Goal: Communication & Community: Answer question/provide support

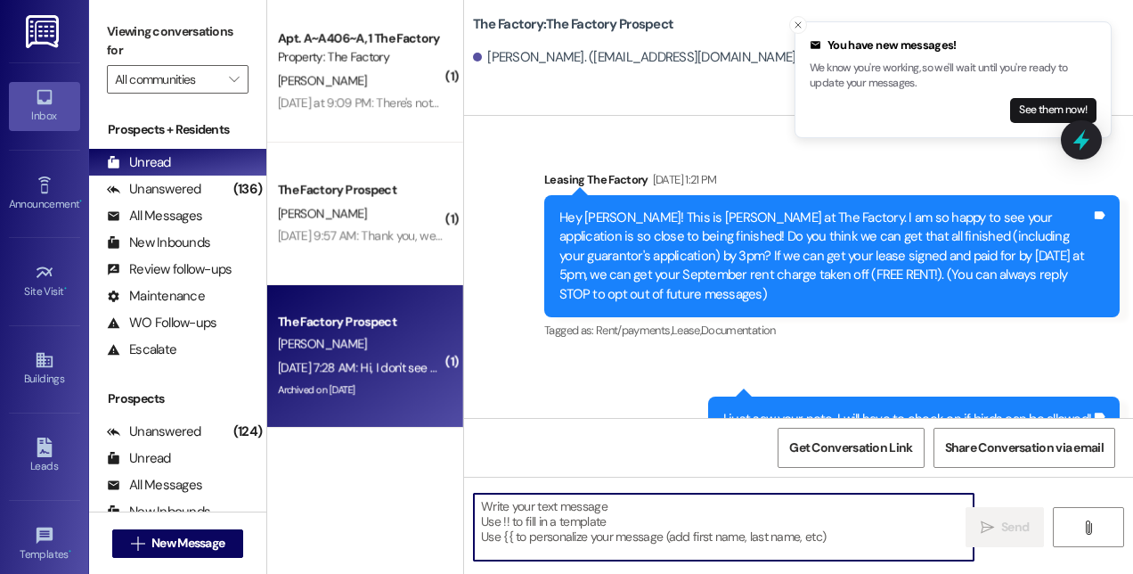
scroll to position [3474, 0]
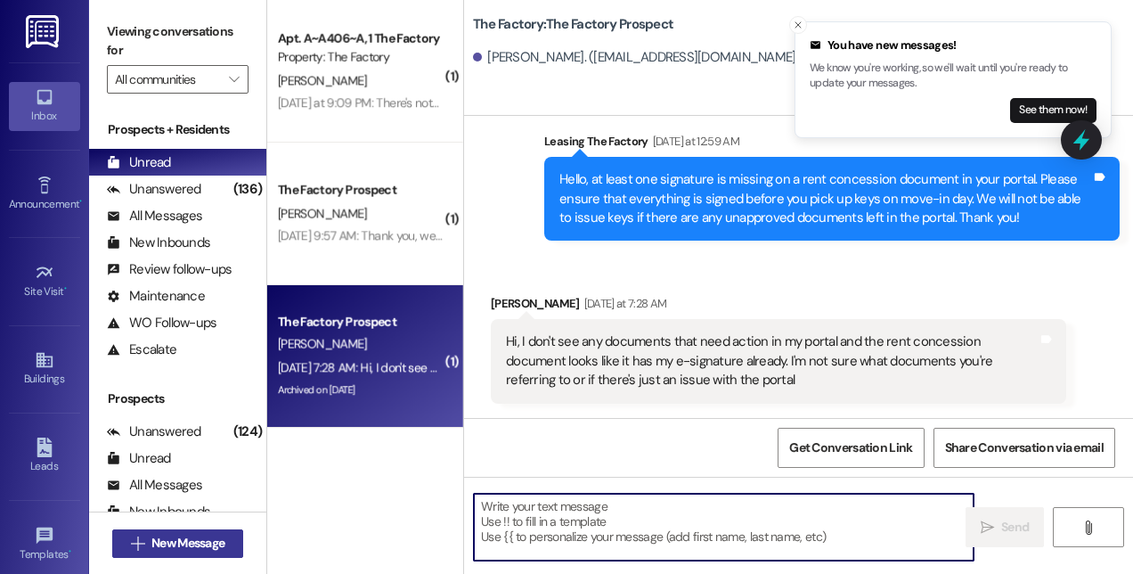
click at [170, 541] on span "New Message" at bounding box center [187, 543] width 73 height 19
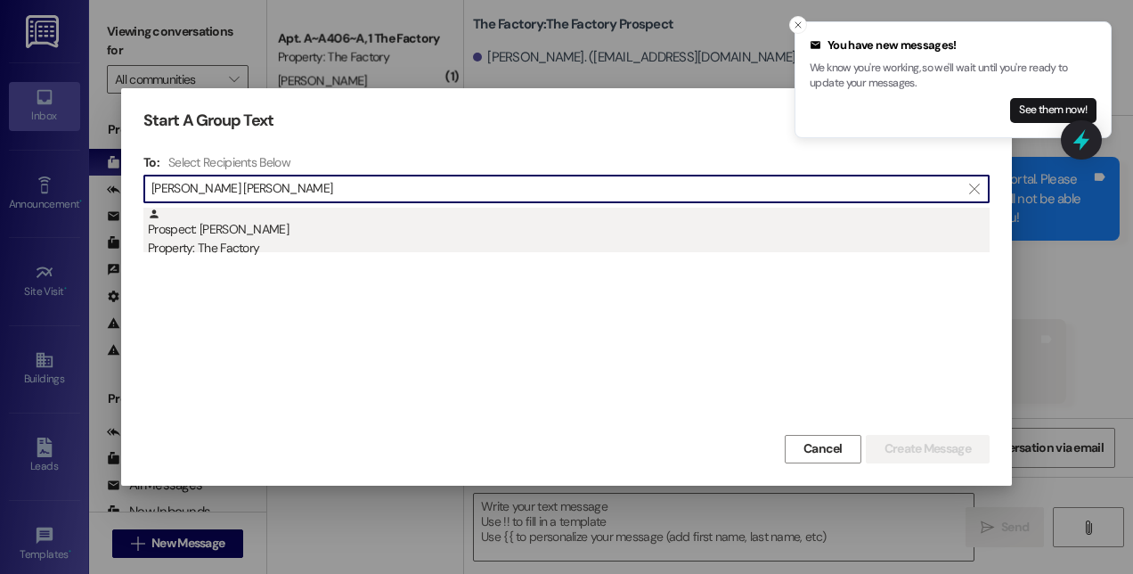
type input "[PERSON_NAME] [PERSON_NAME]"
click at [240, 240] on div "Property: The Factory" at bounding box center [569, 248] width 842 height 19
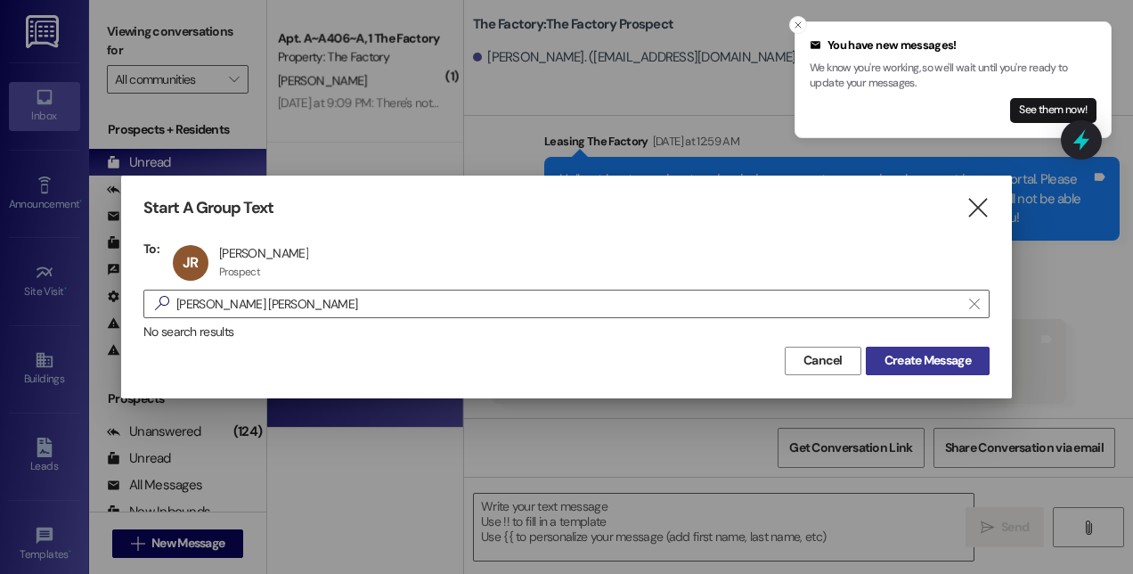
click at [928, 362] on span "Create Message" at bounding box center [927, 360] width 86 height 19
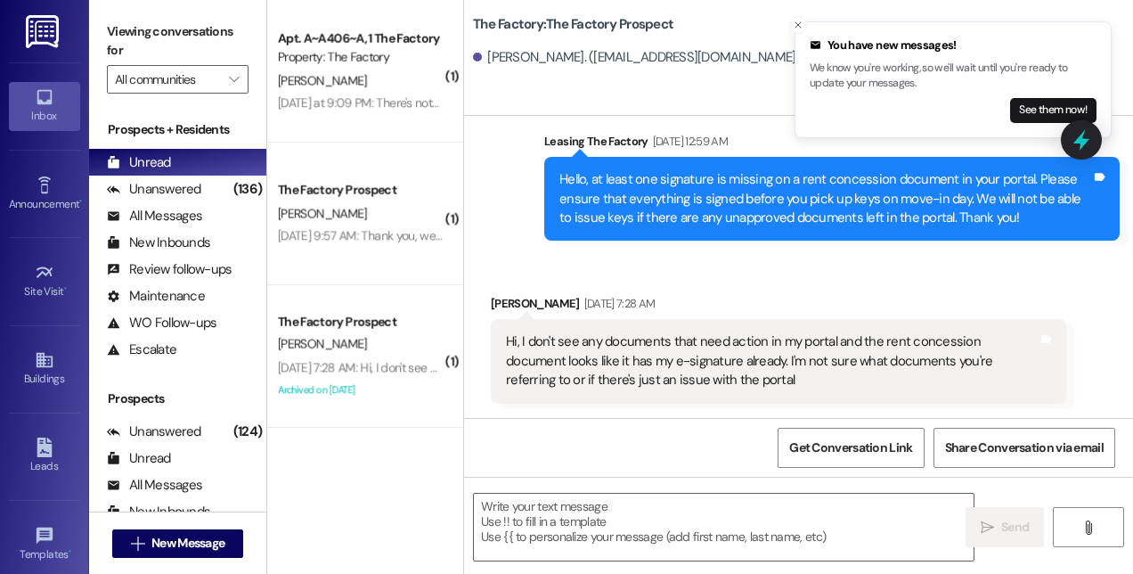
scroll to position [0, 0]
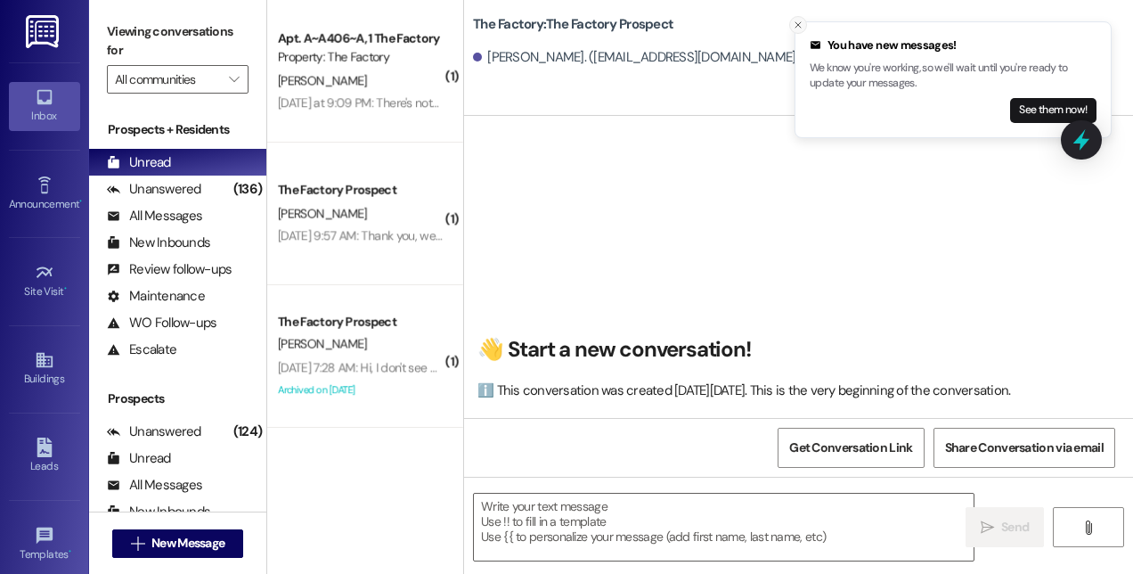
click at [793, 25] on icon "Close toast" at bounding box center [798, 25] width 11 height 11
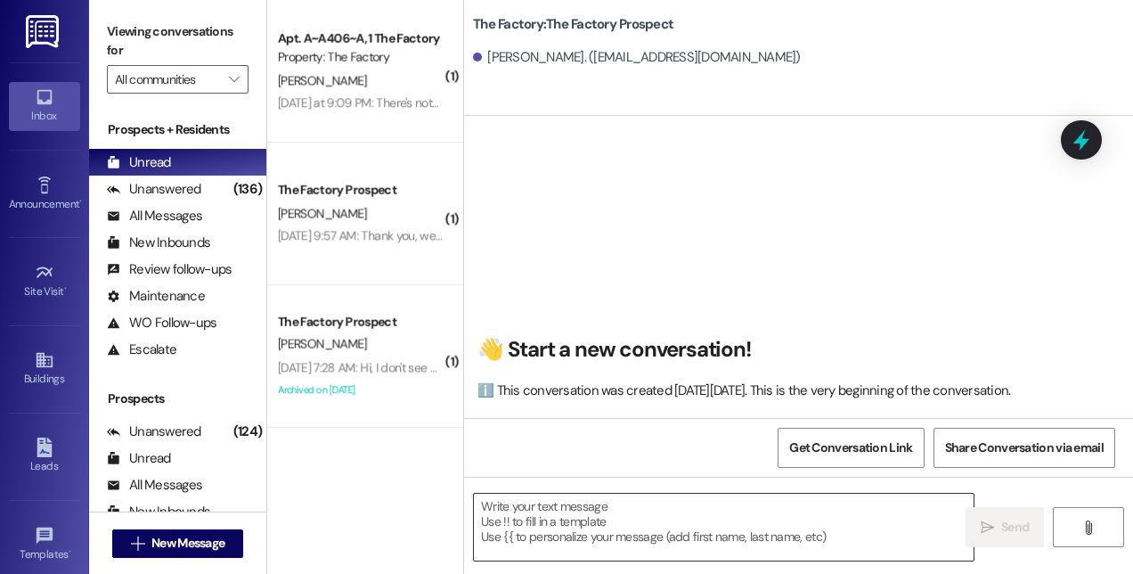
click at [574, 529] on textarea at bounding box center [724, 526] width 500 height 67
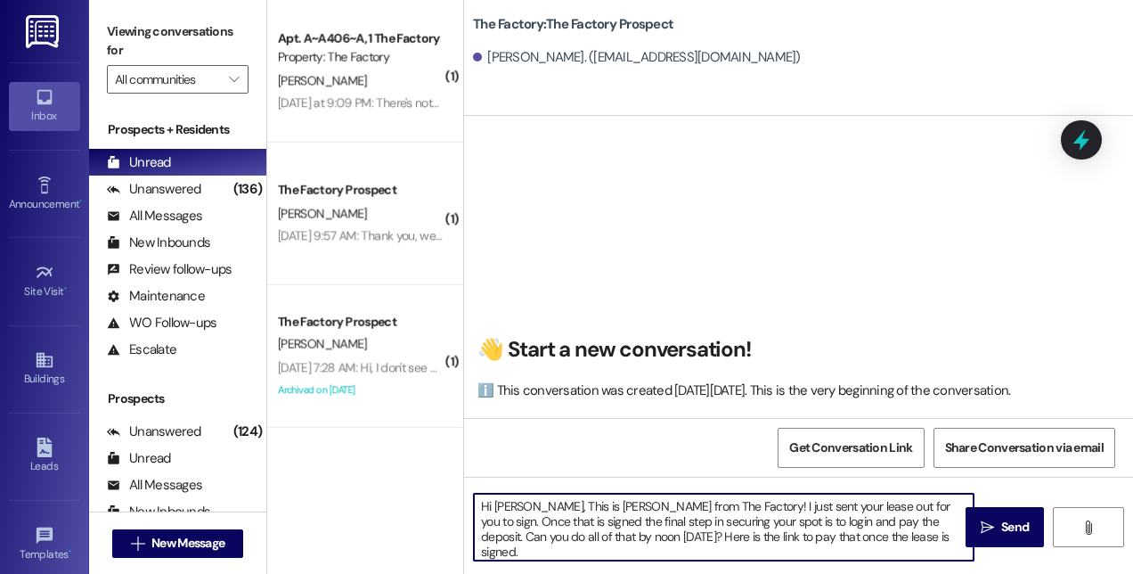
paste textarea "[URL][DOMAIN_NAME]"
type textarea "Hi [PERSON_NAME], This is [PERSON_NAME] from The Factory! I just sent your leas…"
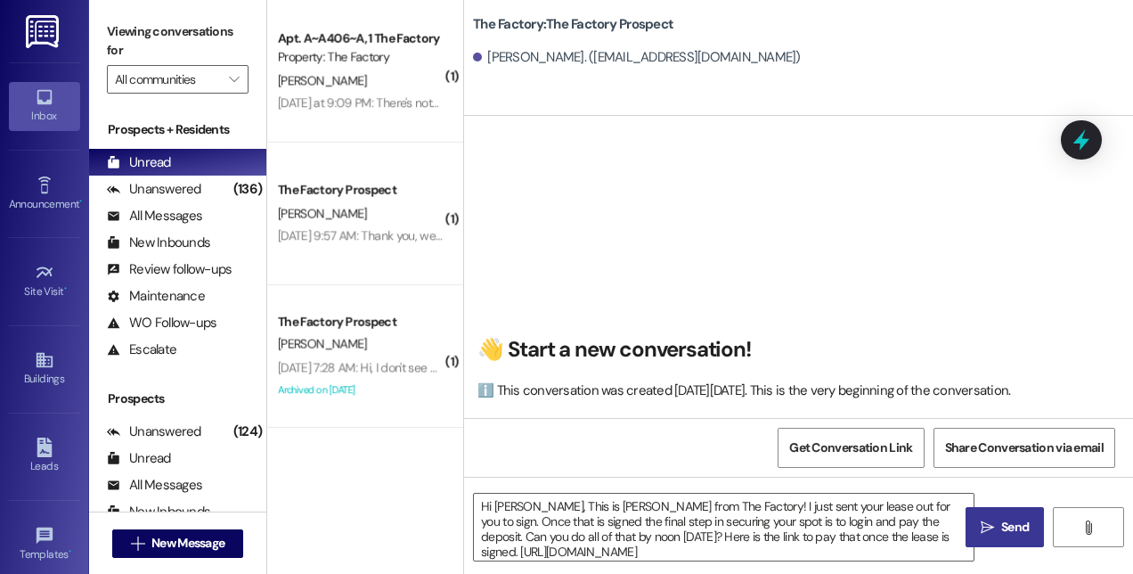
click at [1012, 530] on span "Send" at bounding box center [1015, 526] width 28 height 19
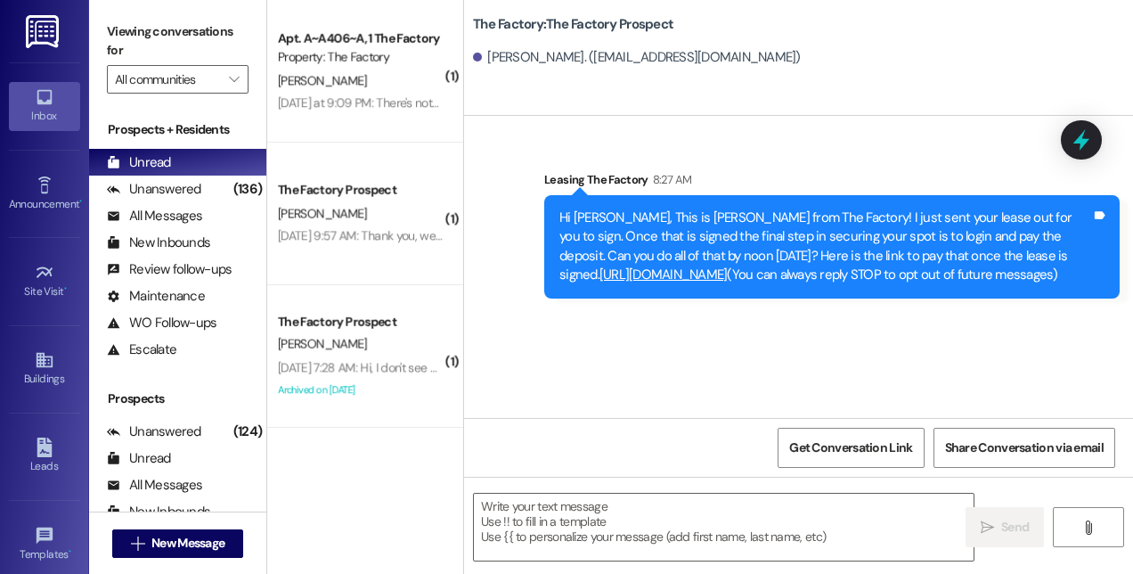
drag, startPoint x: 729, startPoint y: 278, endPoint x: 529, endPoint y: 200, distance: 214.0
click at [529, 200] on div "Sent via SMS Leasing The Factory 8:27 AM Hi [PERSON_NAME], This is [PERSON_NAME…" at bounding box center [798, 221] width 669 height 182
copy div "Hi [PERSON_NAME], This is [PERSON_NAME] from The Factory! I just sent your leas…"
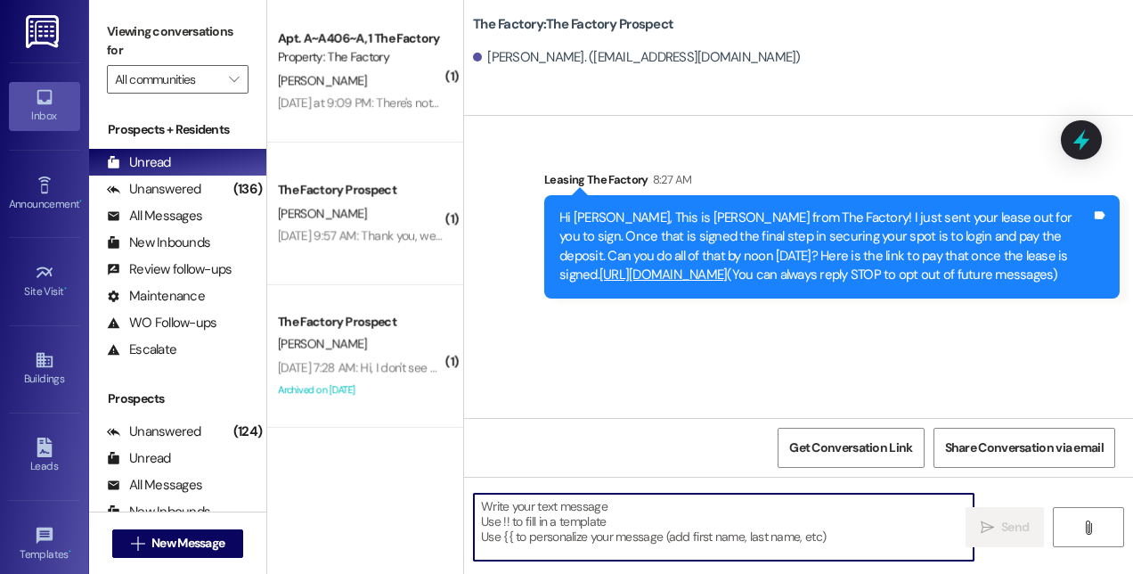
click at [554, 527] on textarea at bounding box center [724, 526] width 500 height 67
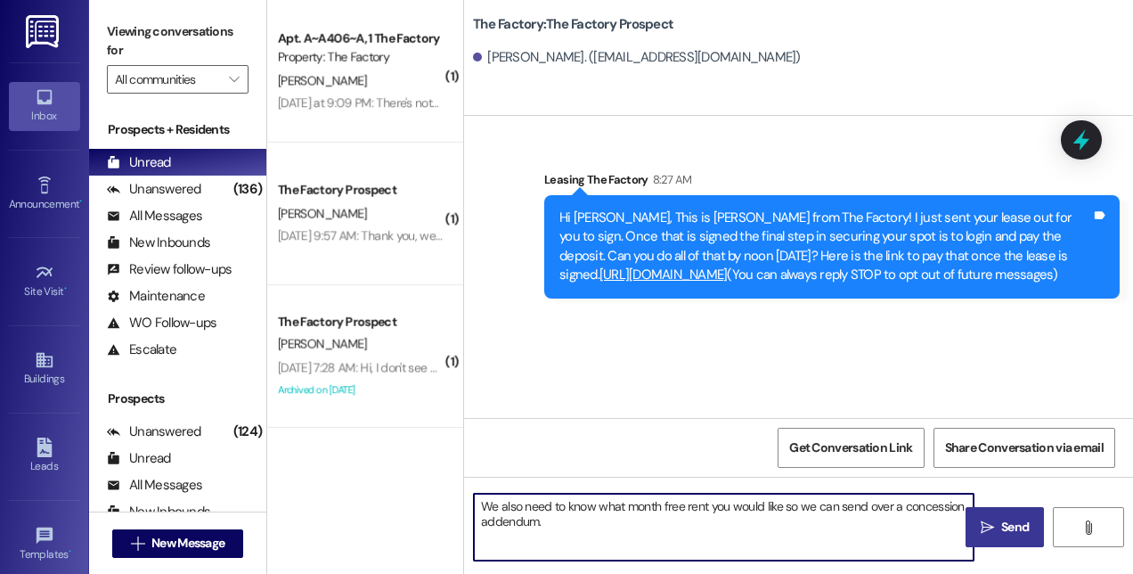
type textarea "We also need to know what month free rent you would like so we can send over a …"
click at [1001, 544] on button " Send" at bounding box center [1004, 527] width 78 height 40
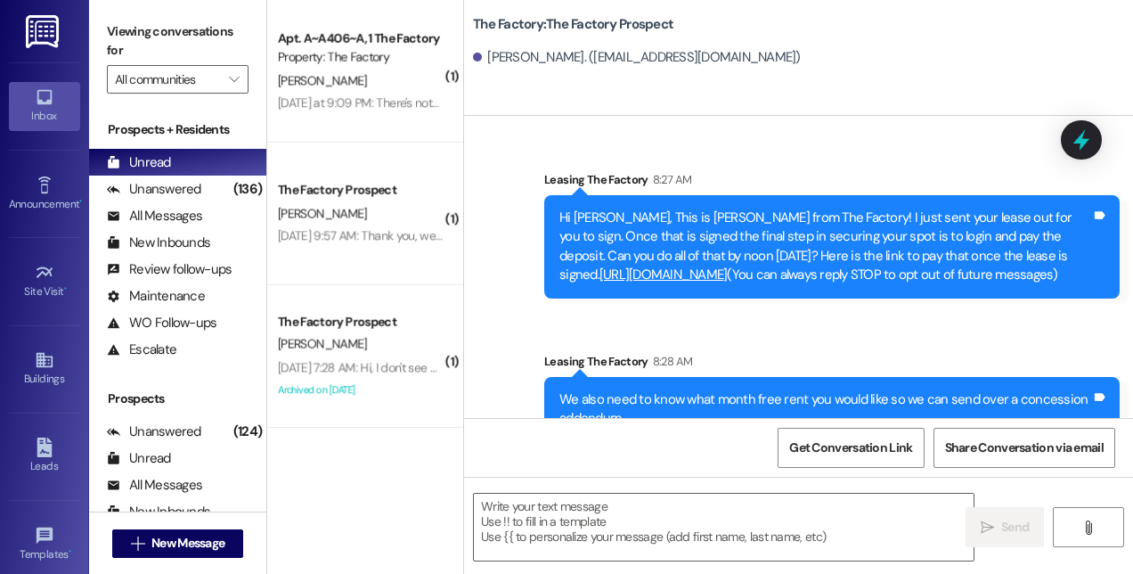
scroll to position [37, 0]
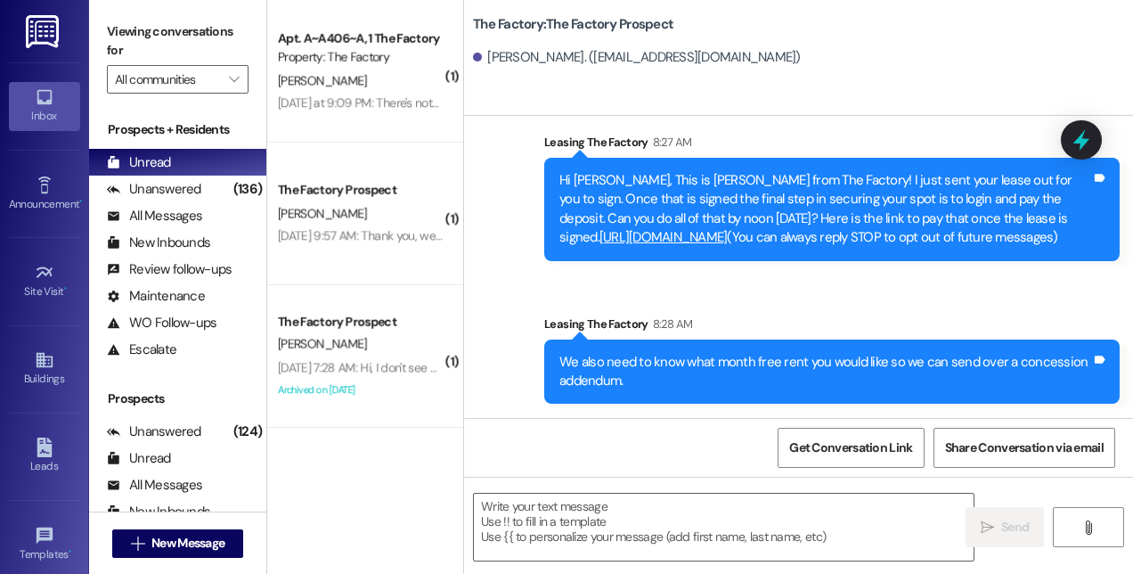
click at [202, 561] on div " New Message" at bounding box center [178, 543] width 132 height 45
click at [205, 549] on span "New Message" at bounding box center [187, 543] width 73 height 19
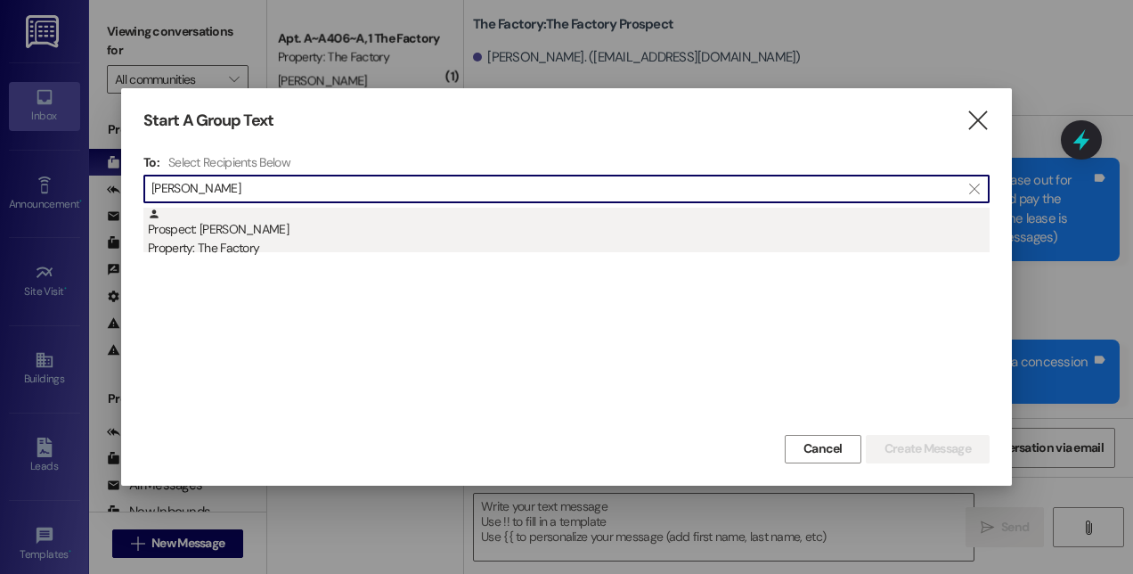
type input "[PERSON_NAME]"
click at [240, 246] on div "Property: The Factory" at bounding box center [569, 248] width 842 height 19
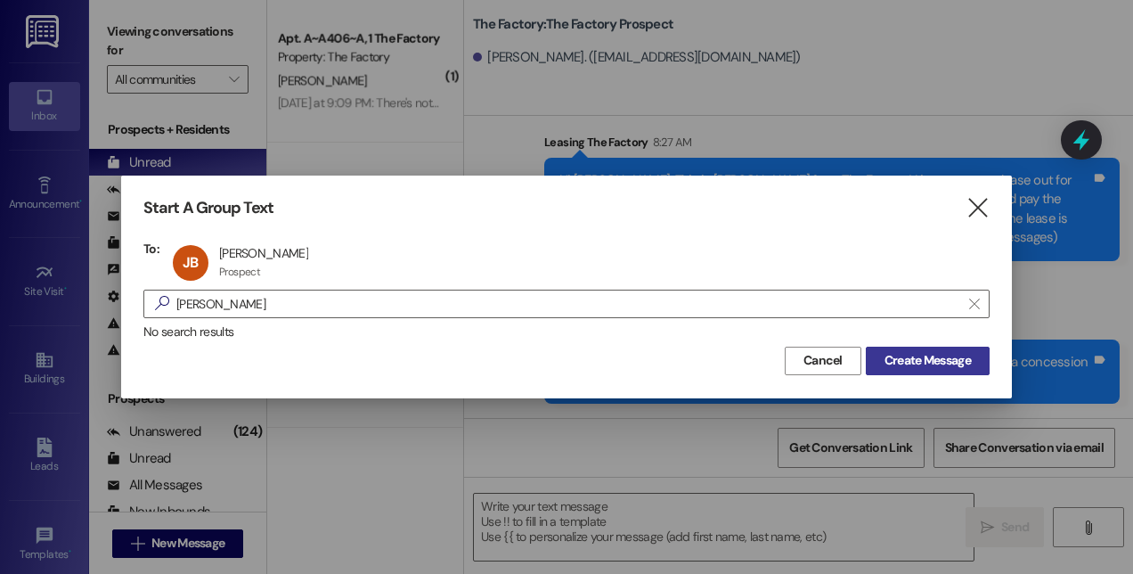
click at [884, 360] on span "Create Message" at bounding box center [927, 360] width 86 height 19
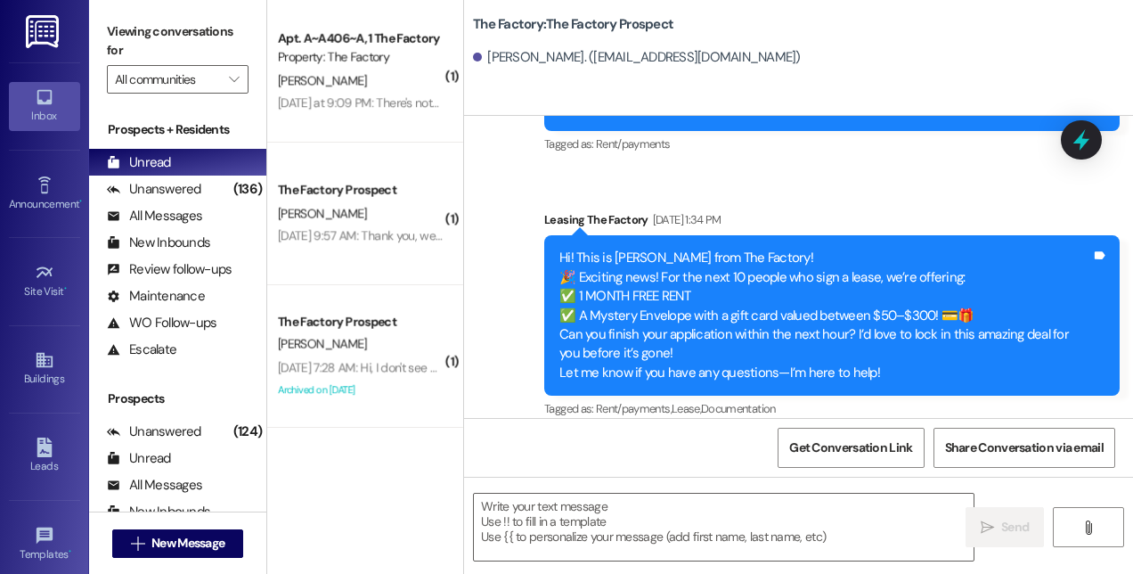
scroll to position [12186, 0]
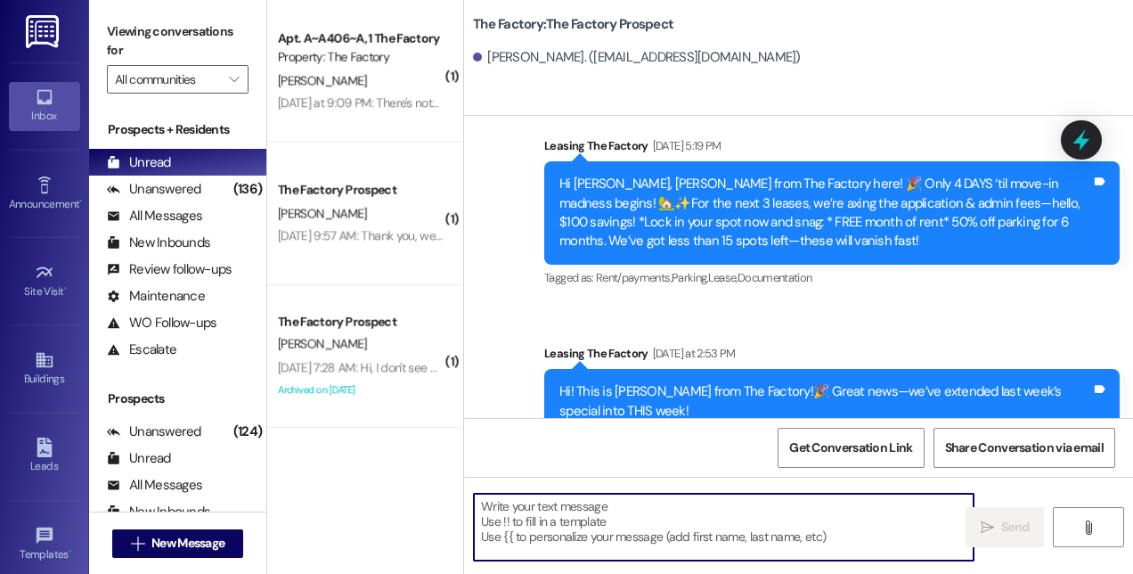
click at [812, 526] on textarea at bounding box center [724, 526] width 500 height 67
paste textarea "Hi! This is [PERSON_NAME] from The Factory! 🚨 Update: Our special is almost GON…"
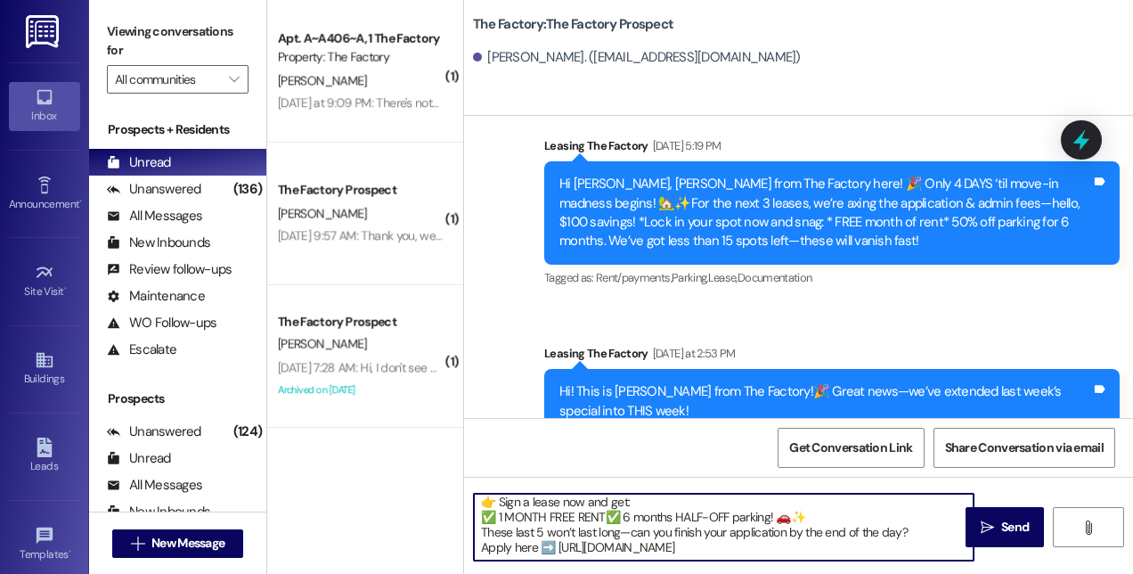
scroll to position [64, 0]
click at [477, 498] on textarea "Hi! This is [PERSON_NAME] from The Factory! 🚨 Update: Our special is almost GON…" at bounding box center [724, 526] width 500 height 67
drag, startPoint x: 478, startPoint y: 508, endPoint x: 627, endPoint y: 554, distance: 155.8
click at [627, 554] on textarea "Hi! This is [PERSON_NAME] from The Factory! 🚨 Update: Our special is almost GON…" at bounding box center [724, 526] width 500 height 67
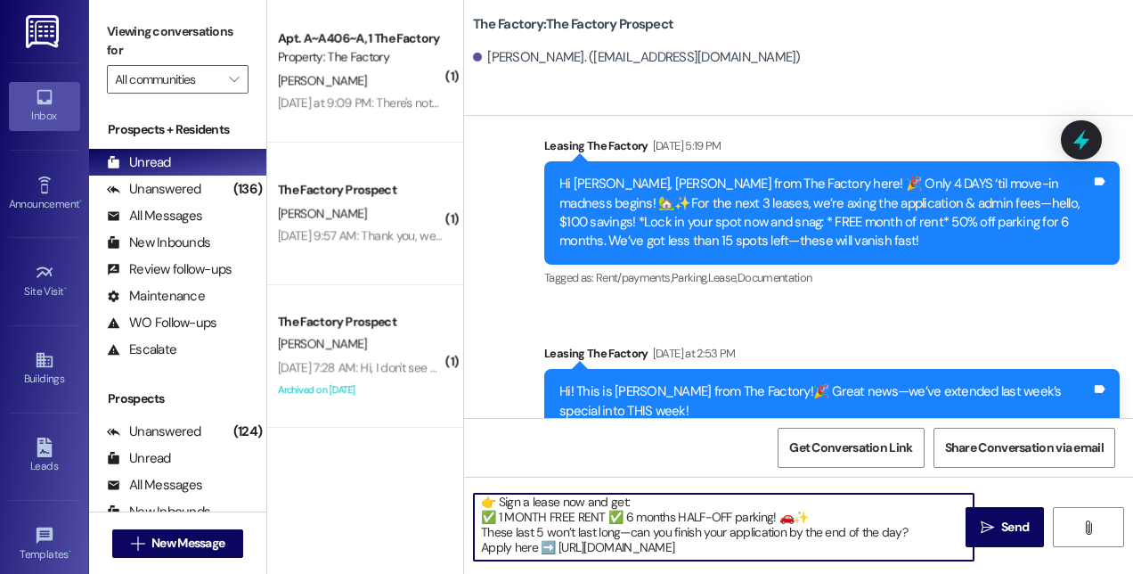
click at [755, 538] on textarea "Hi! This is [PERSON_NAME] from The Factory! 🚨 Update: Our special is almost GON…" at bounding box center [724, 526] width 500 height 67
type textarea "Hi! This is [PERSON_NAME] from The Factory! 🚨 Update: Our special is almost GON…"
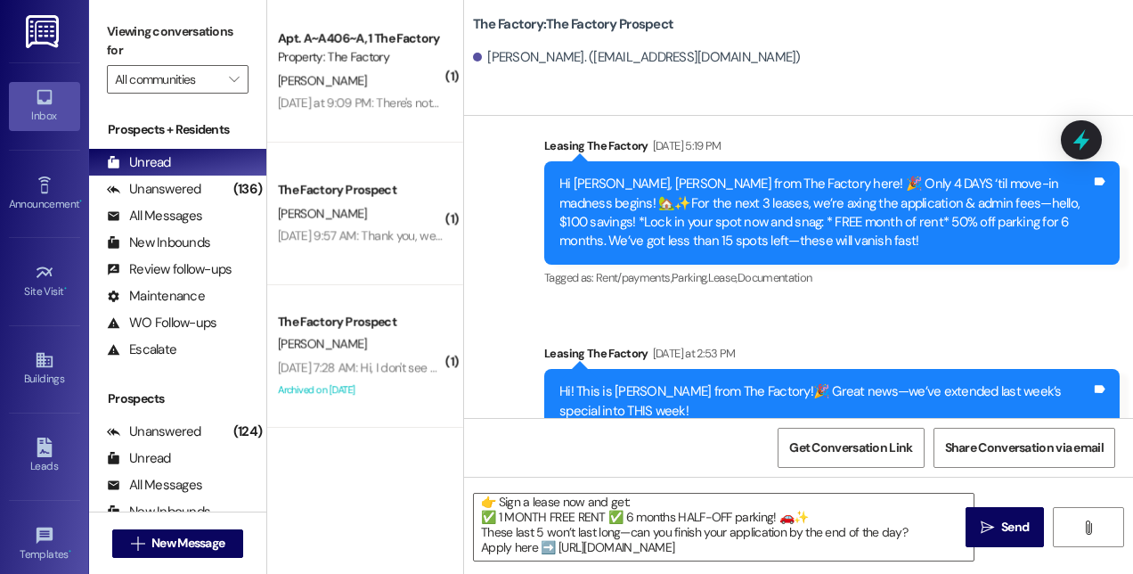
click at [988, 520] on icon "" at bounding box center [987, 527] width 13 height 14
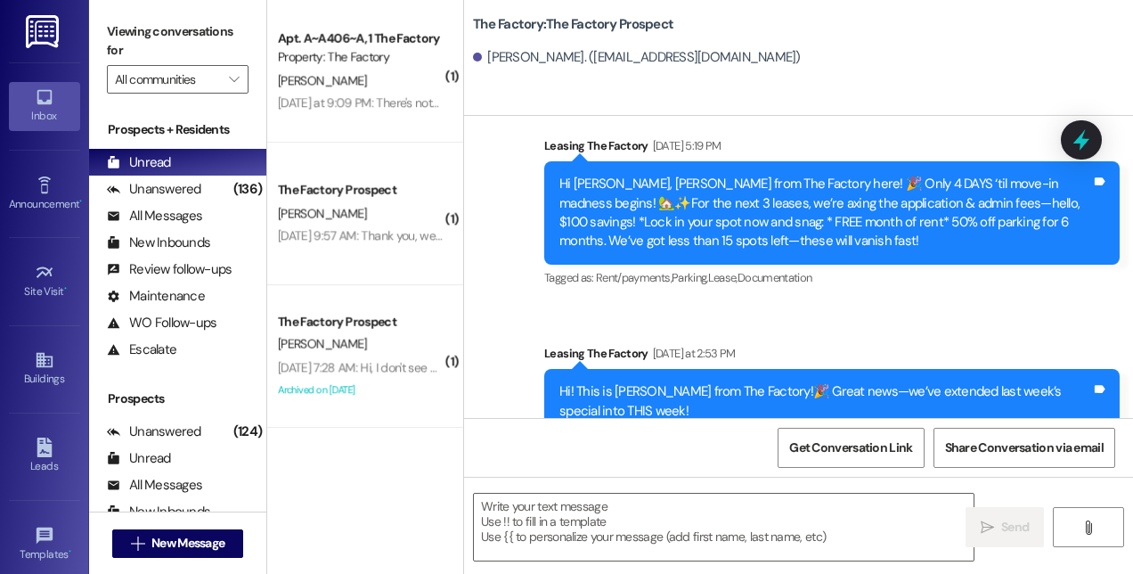
scroll to position [0, 0]
click at [201, 543] on span "New Message" at bounding box center [187, 543] width 73 height 19
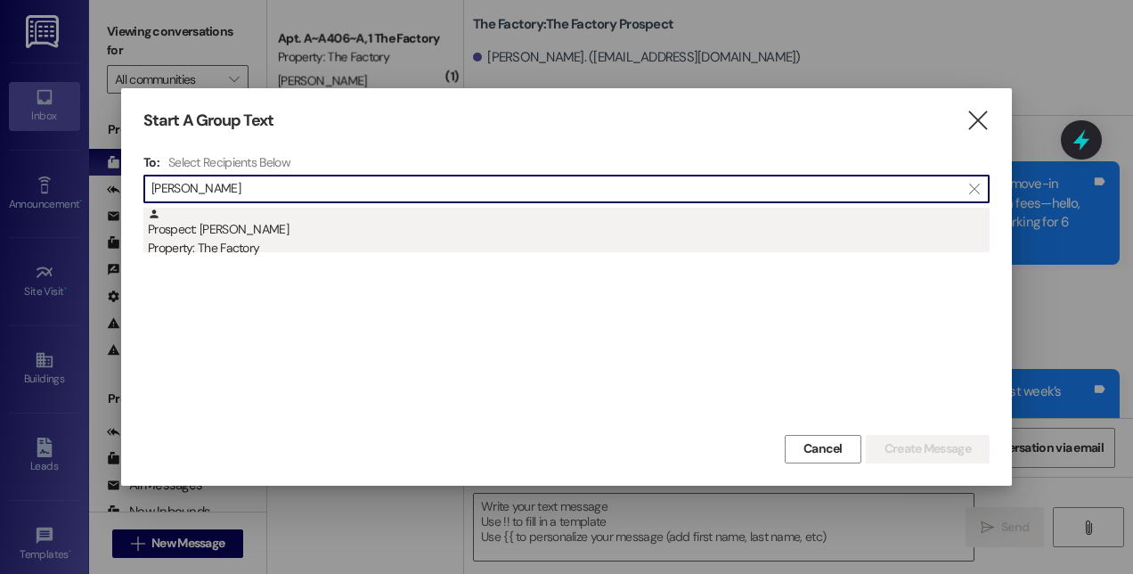
type input "[PERSON_NAME]"
click at [227, 238] on div "Prospect: [PERSON_NAME] Property: The Factory" at bounding box center [569, 233] width 842 height 51
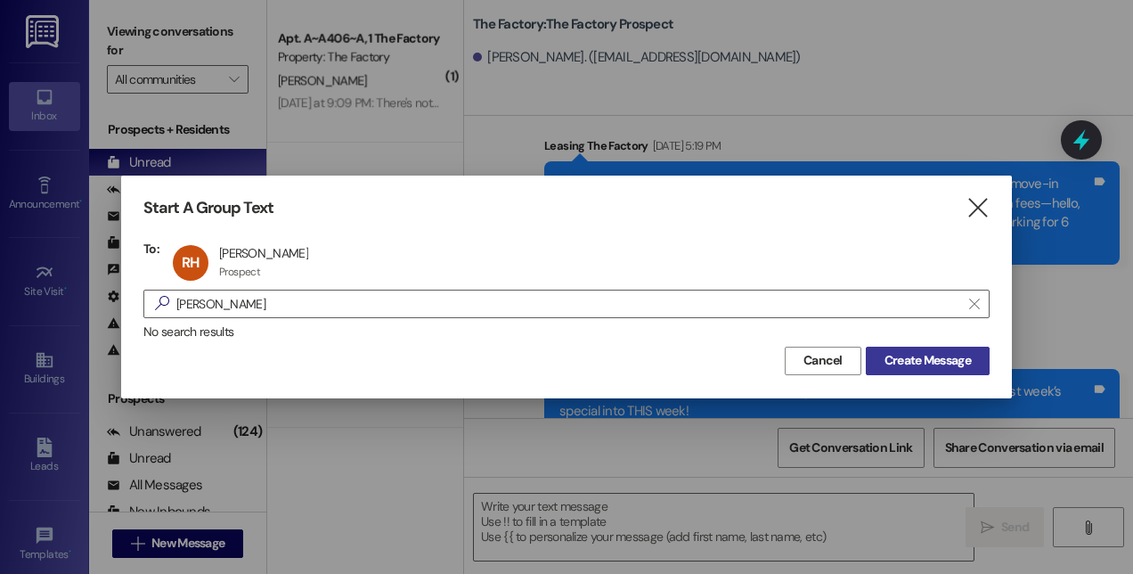
click at [933, 356] on span "Create Message" at bounding box center [927, 360] width 86 height 19
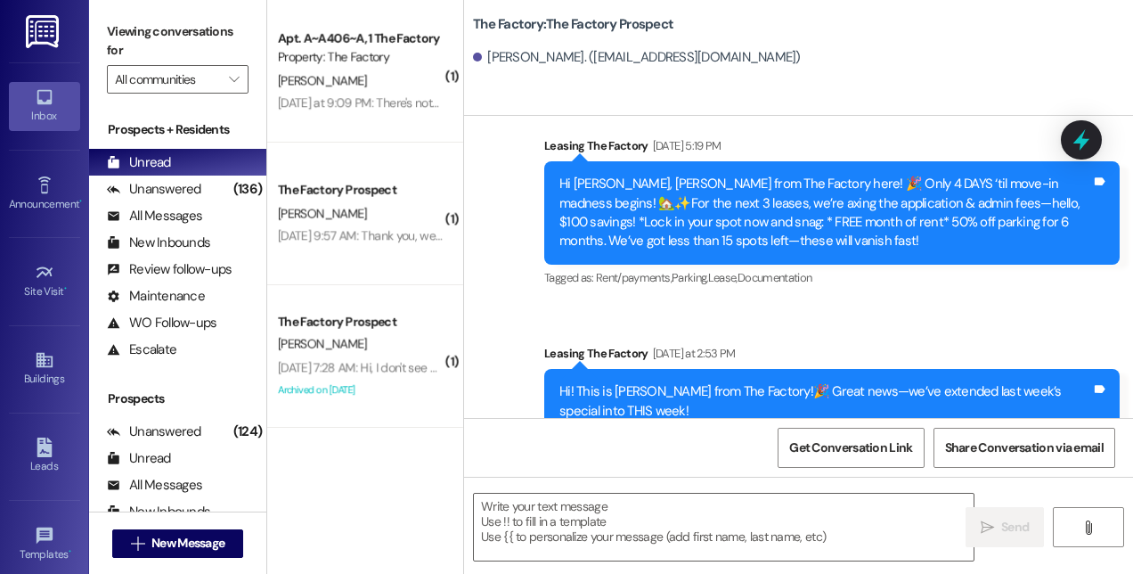
scroll to position [5447, 0]
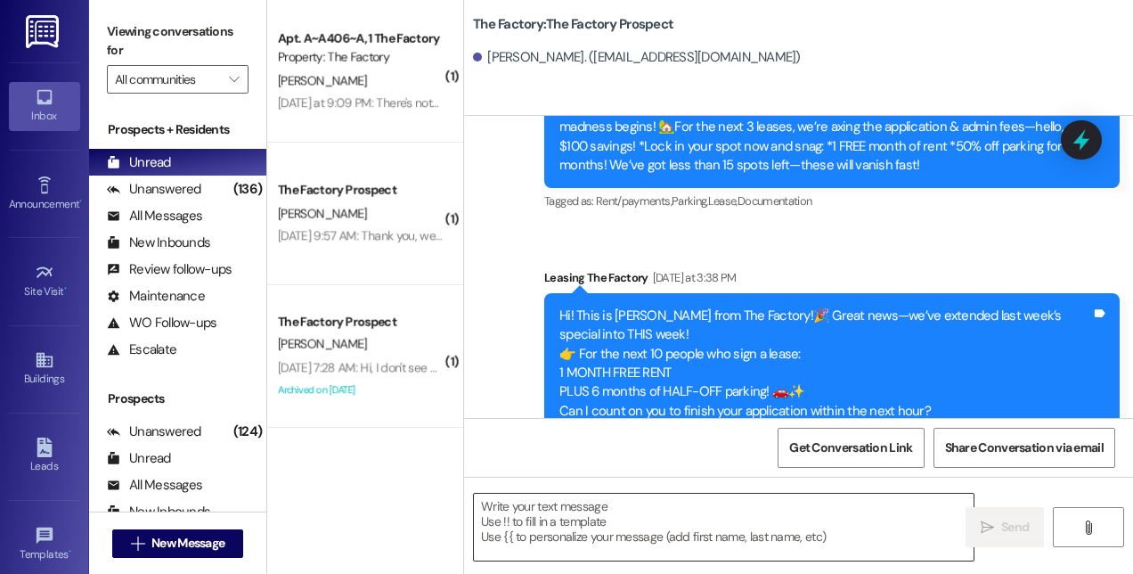
click at [668, 542] on textarea at bounding box center [724, 526] width 500 height 67
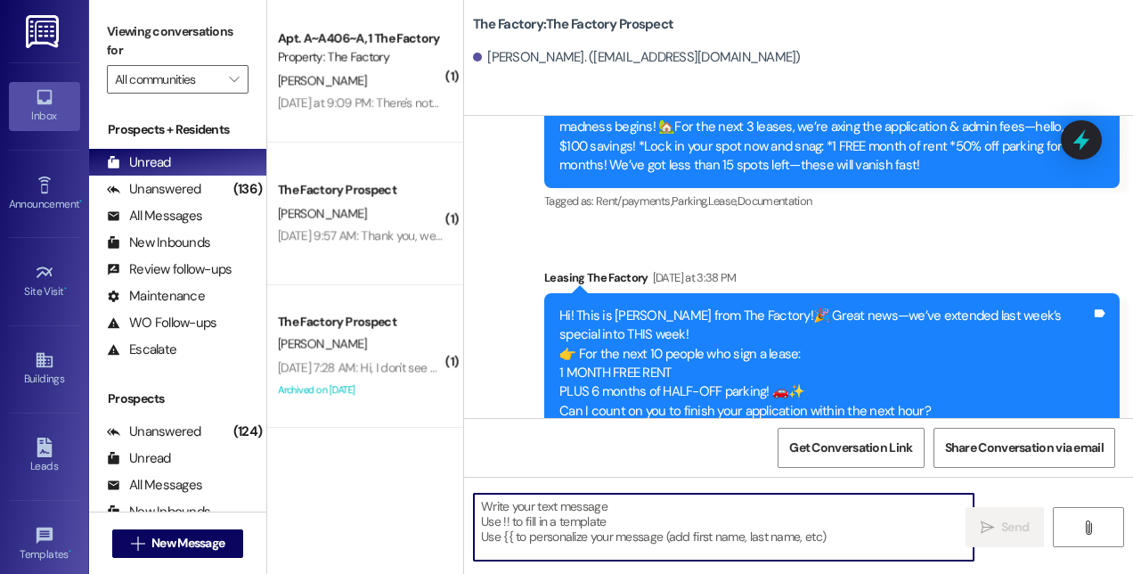
paste textarea "Hi! This is [PERSON_NAME] from The Factory! 🚨 Update: Our special is almost GON…"
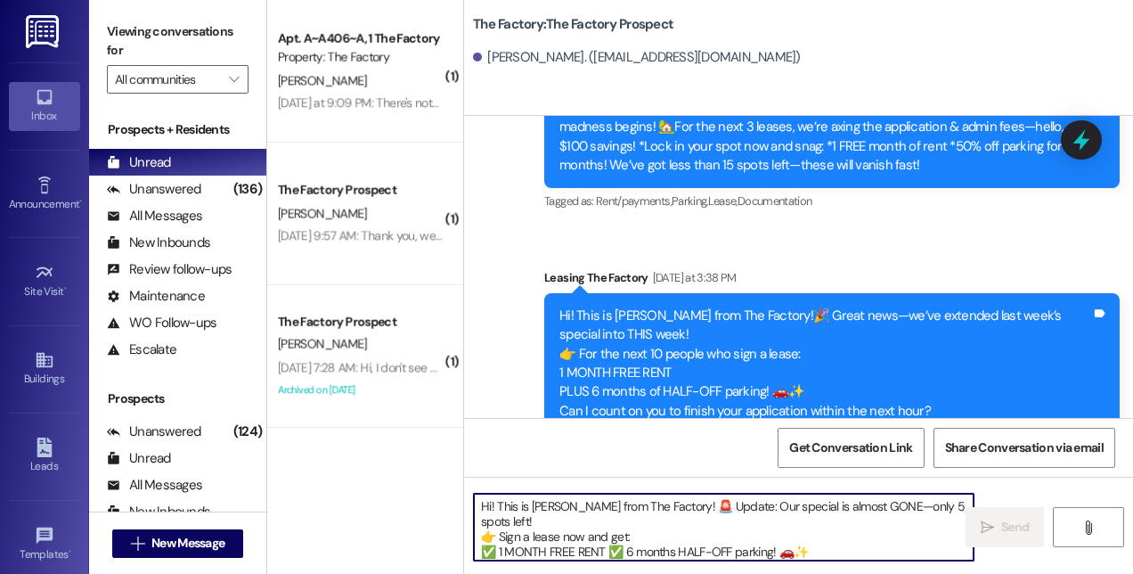
scroll to position [45, 0]
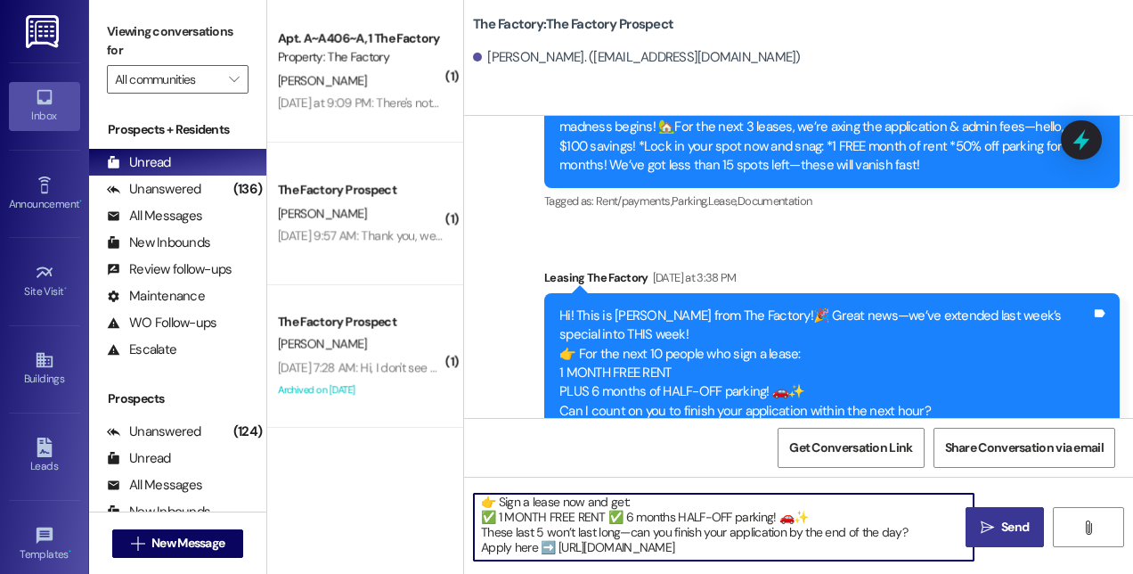
type textarea "Hi! This is [PERSON_NAME] from The Factory! 🚨 Update: Our special is almost GON…"
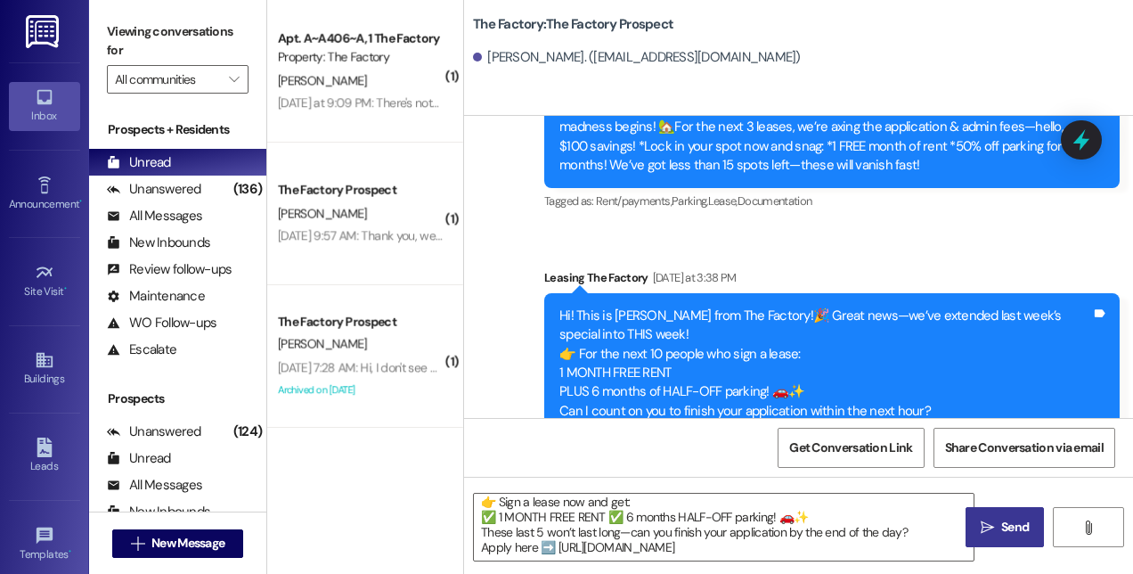
click at [986, 531] on icon "" at bounding box center [987, 527] width 13 height 14
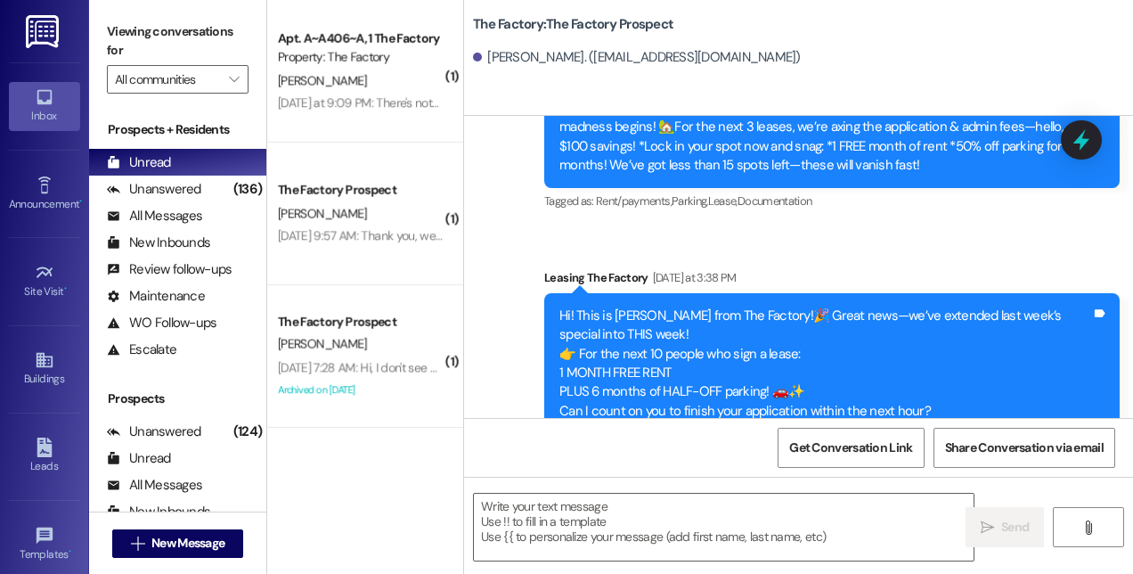
scroll to position [5647, 0]
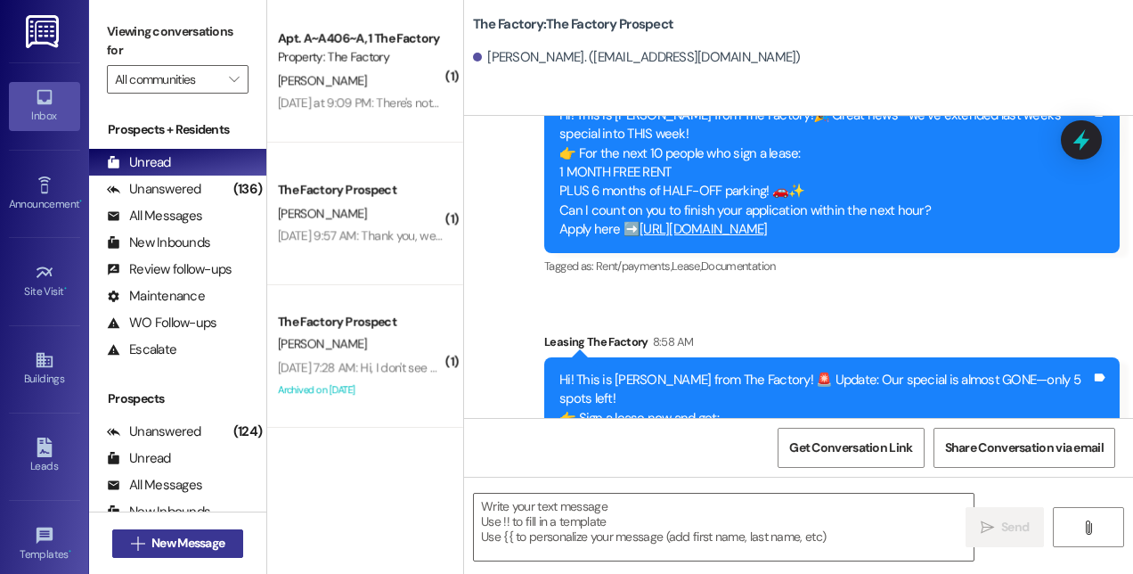
click at [157, 542] on span "New Message" at bounding box center [187, 543] width 73 height 19
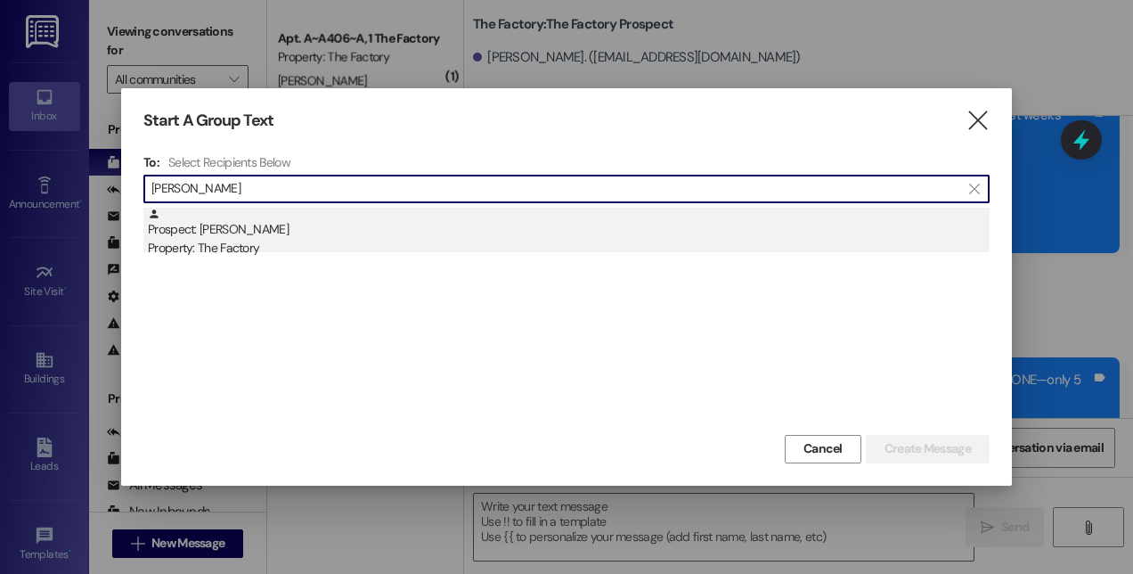
type input "[PERSON_NAME]"
click at [229, 238] on div "Prospect: [PERSON_NAME] Property: The Factory" at bounding box center [569, 233] width 842 height 51
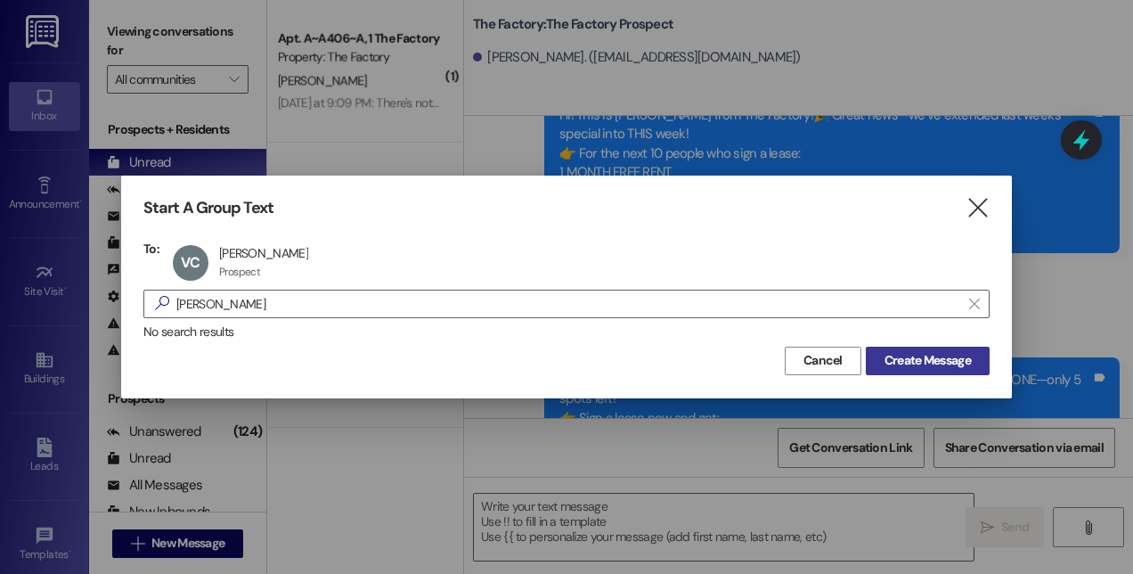
click at [892, 356] on span "Create Message" at bounding box center [927, 360] width 86 height 19
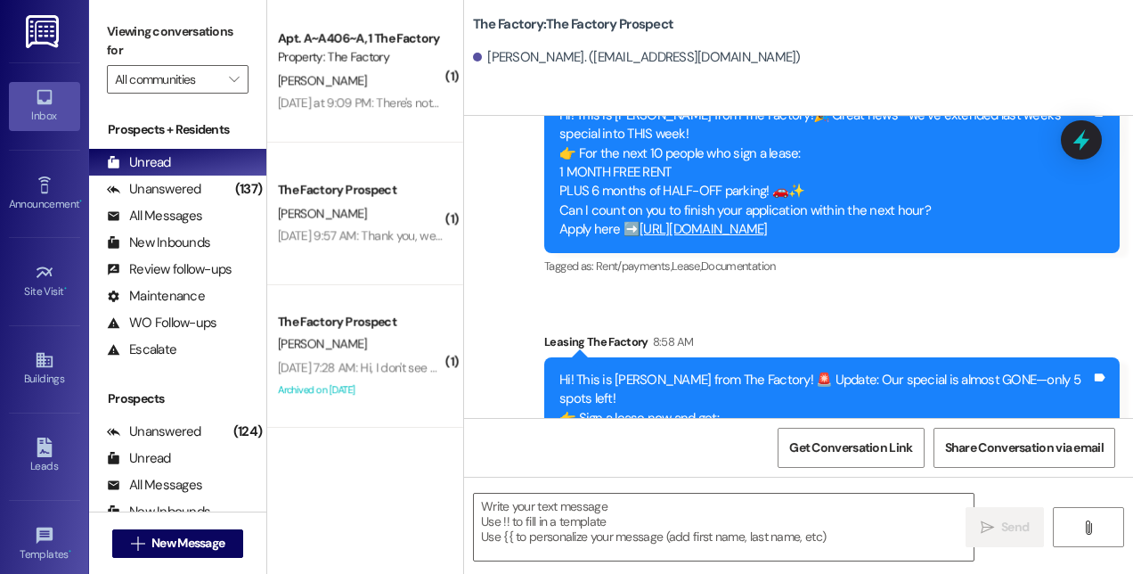
scroll to position [204, 0]
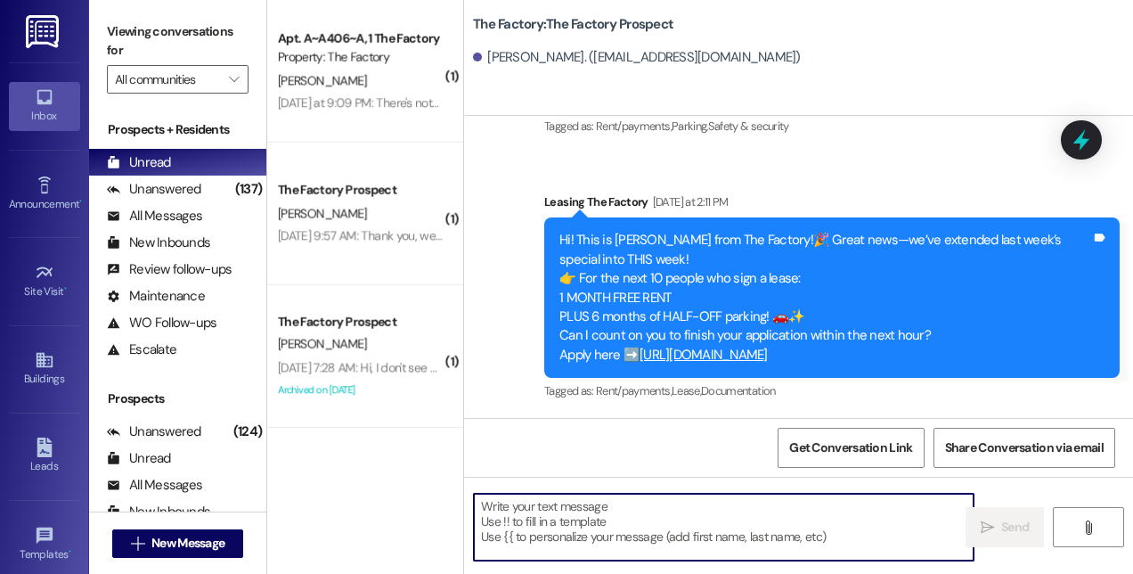
click at [647, 507] on textarea at bounding box center [724, 526] width 500 height 67
paste textarea "Hi! This is [PERSON_NAME] from The Factory! 🚨 Update: Our special is almost GON…"
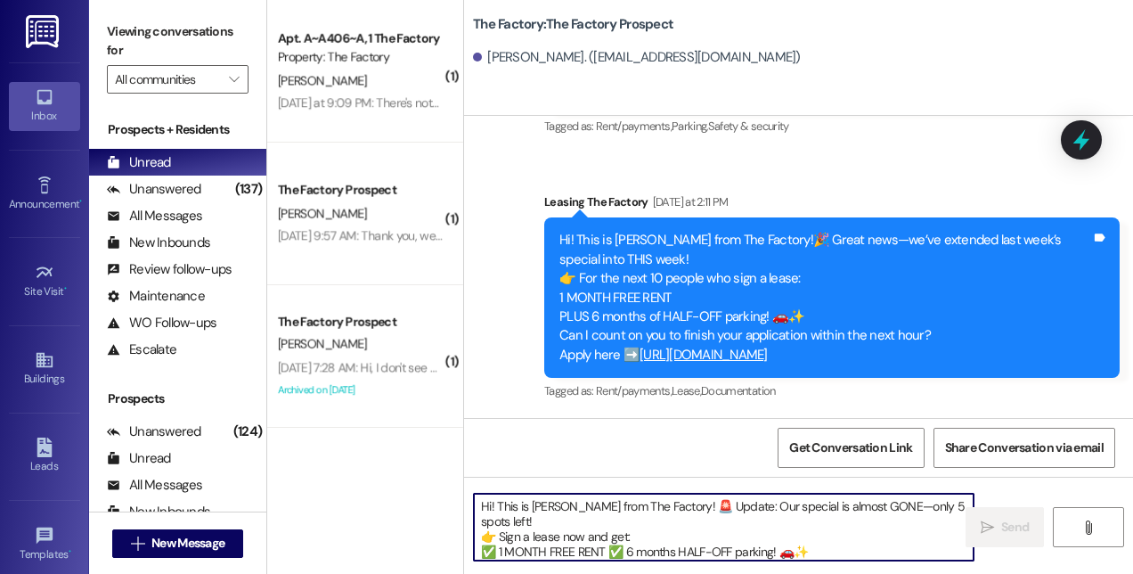
scroll to position [45, 0]
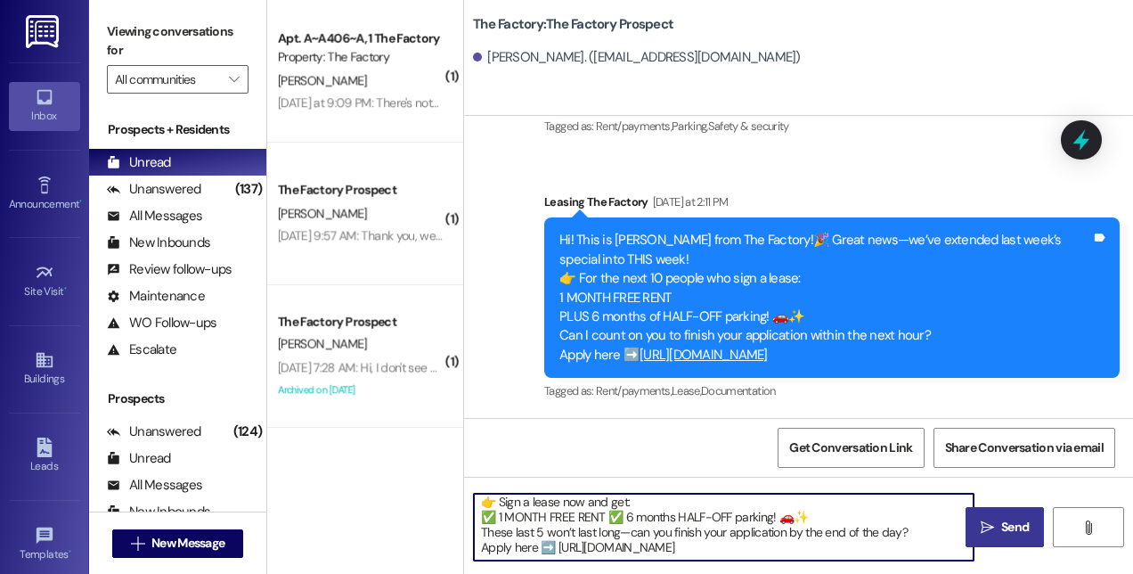
type textarea "Hi! This is [PERSON_NAME] from The Factory! 🚨 Update: Our special is almost GON…"
click at [1003, 534] on span "Send" at bounding box center [1015, 526] width 28 height 19
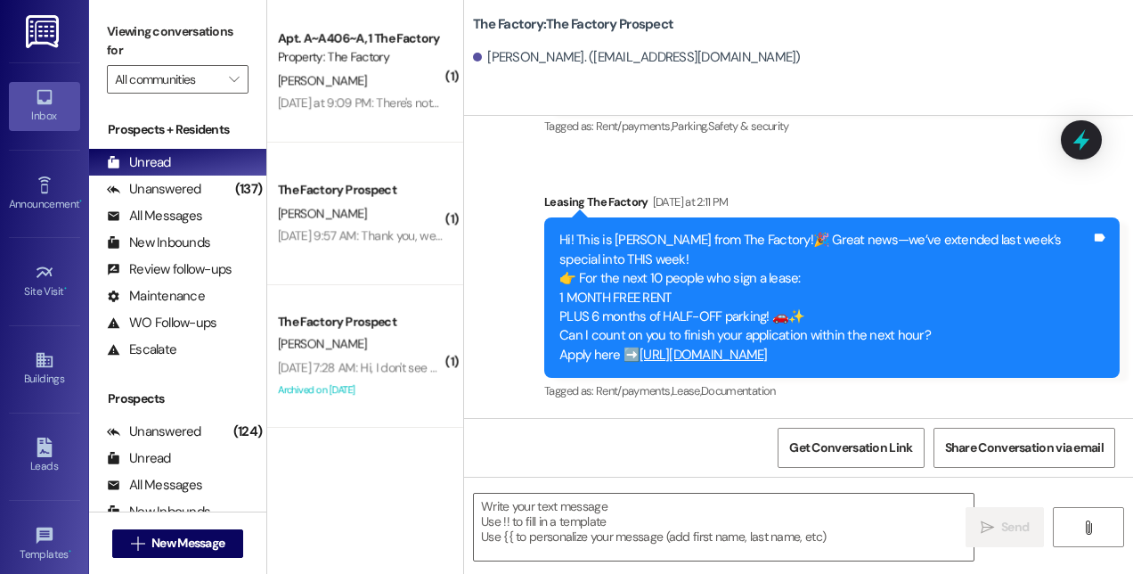
scroll to position [404, 0]
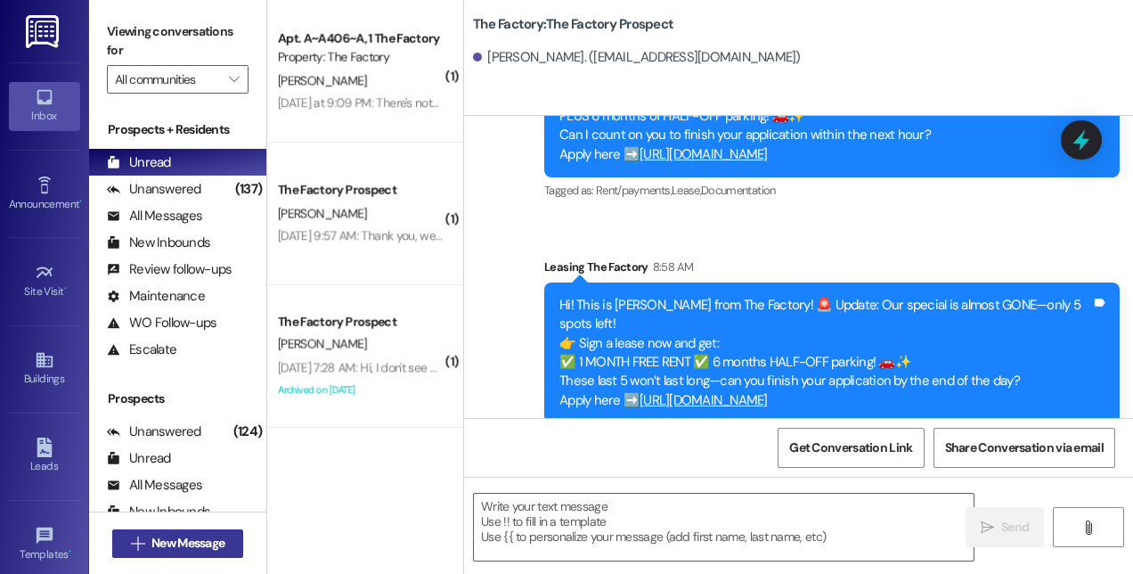
click at [228, 542] on span "New Message" at bounding box center [188, 543] width 80 height 19
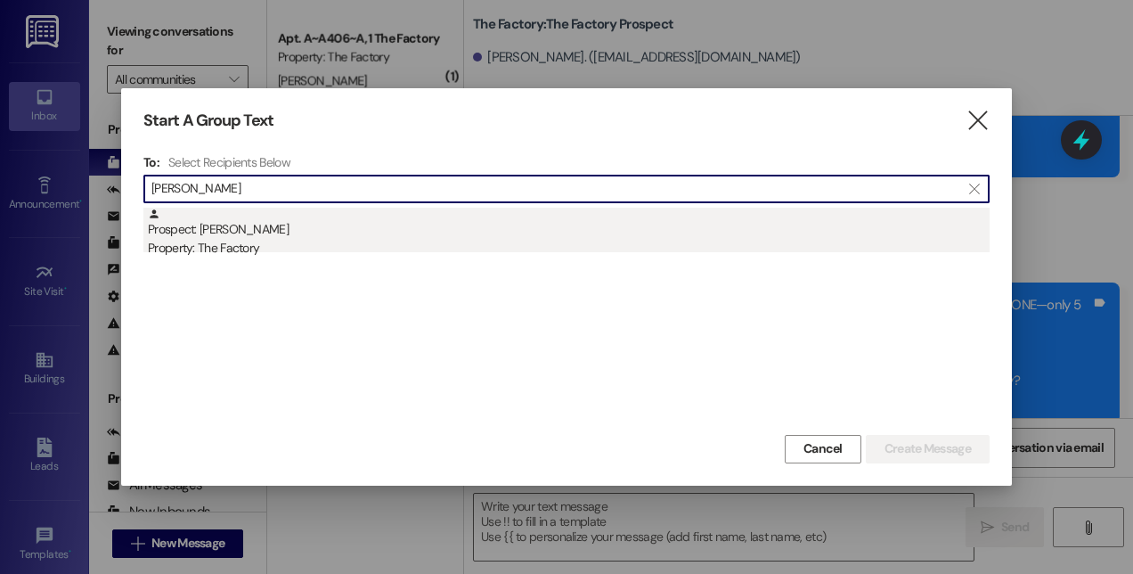
type input "[PERSON_NAME]"
click at [255, 217] on div "Prospect: [PERSON_NAME] Property: The Factory" at bounding box center [569, 233] width 842 height 51
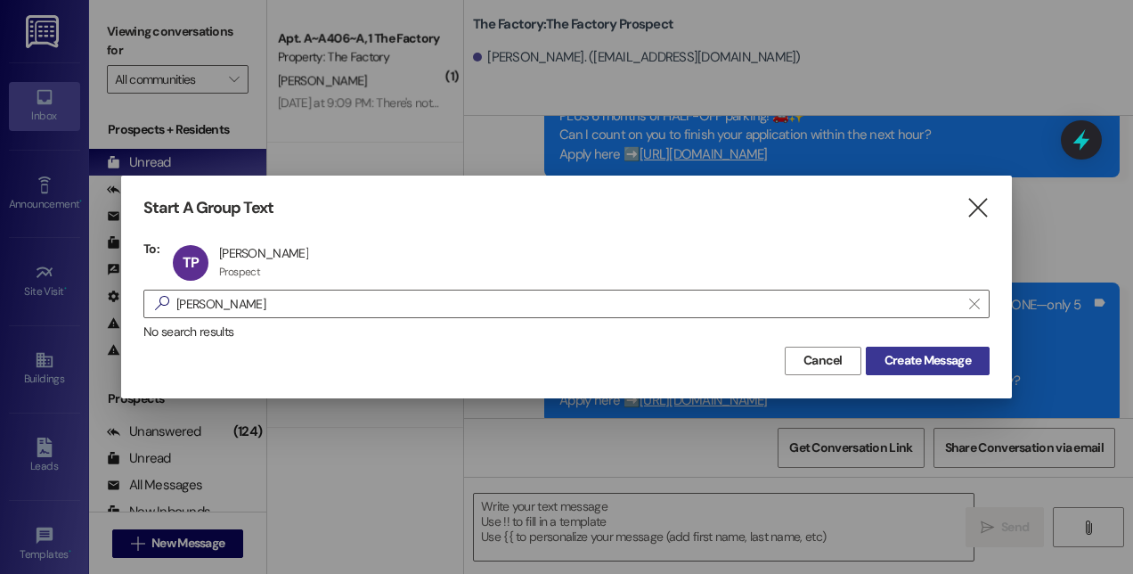
click at [919, 349] on button "Create Message" at bounding box center [928, 360] width 124 height 29
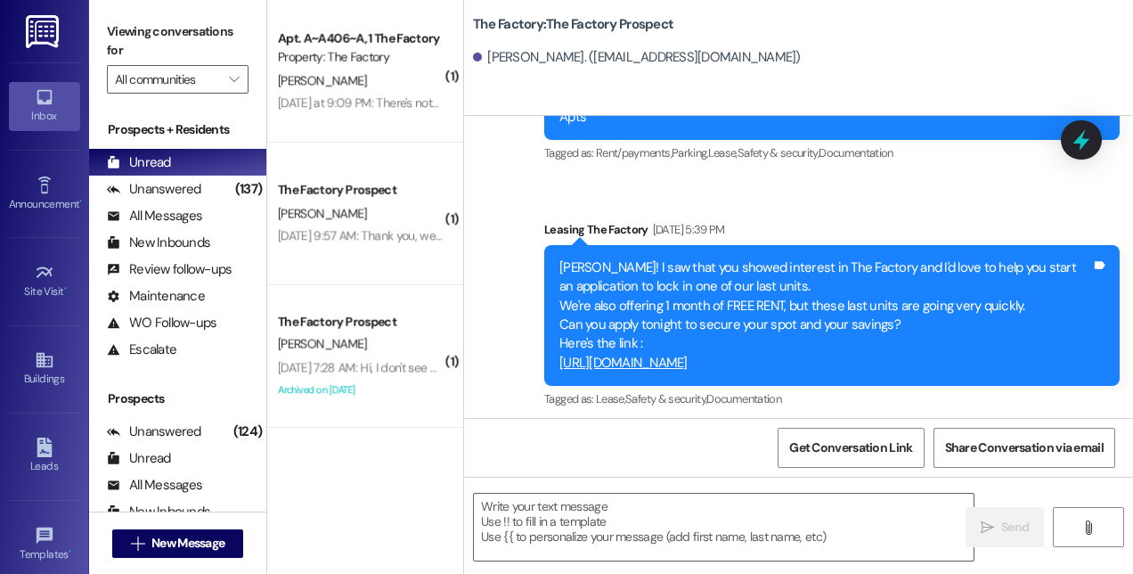
scroll to position [5759, 0]
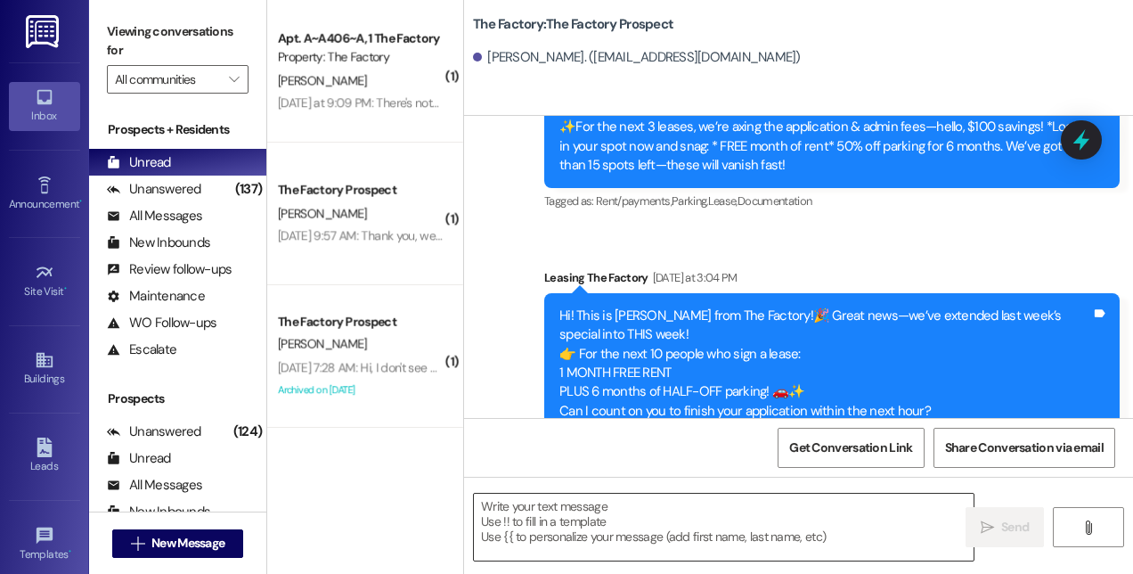
click at [843, 517] on textarea at bounding box center [724, 526] width 500 height 67
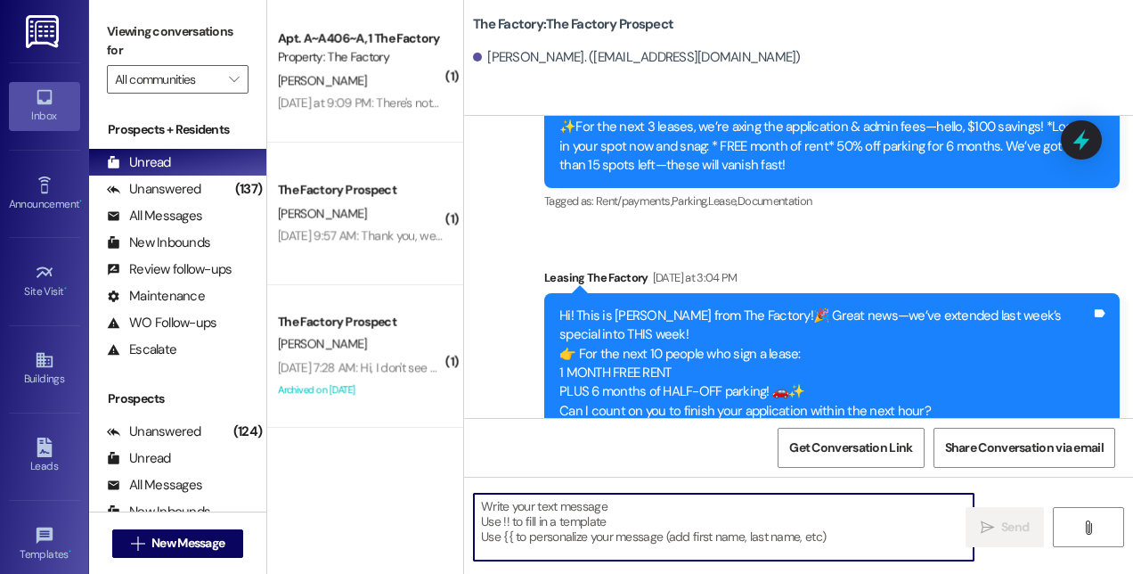
paste textarea "Hi! This is [PERSON_NAME] from The Factory! 🚨 Update: Our special is almost GON…"
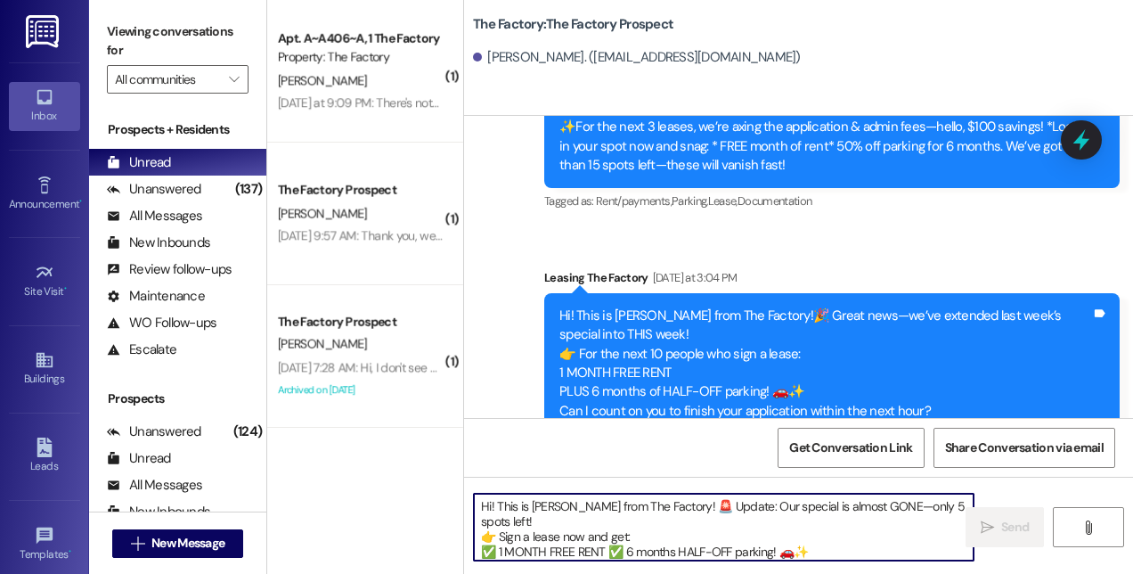
scroll to position [45, 0]
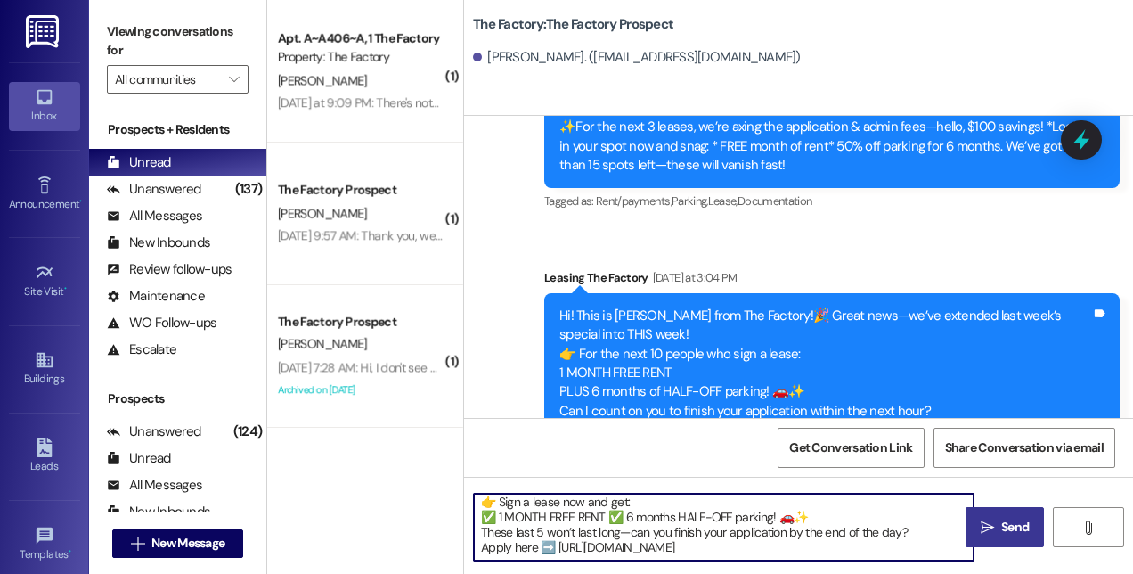
type textarea "Hi! This is [PERSON_NAME] from The Factory! 🚨 Update: Our special is almost GON…"
click at [999, 519] on span "Send" at bounding box center [1015, 526] width 35 height 19
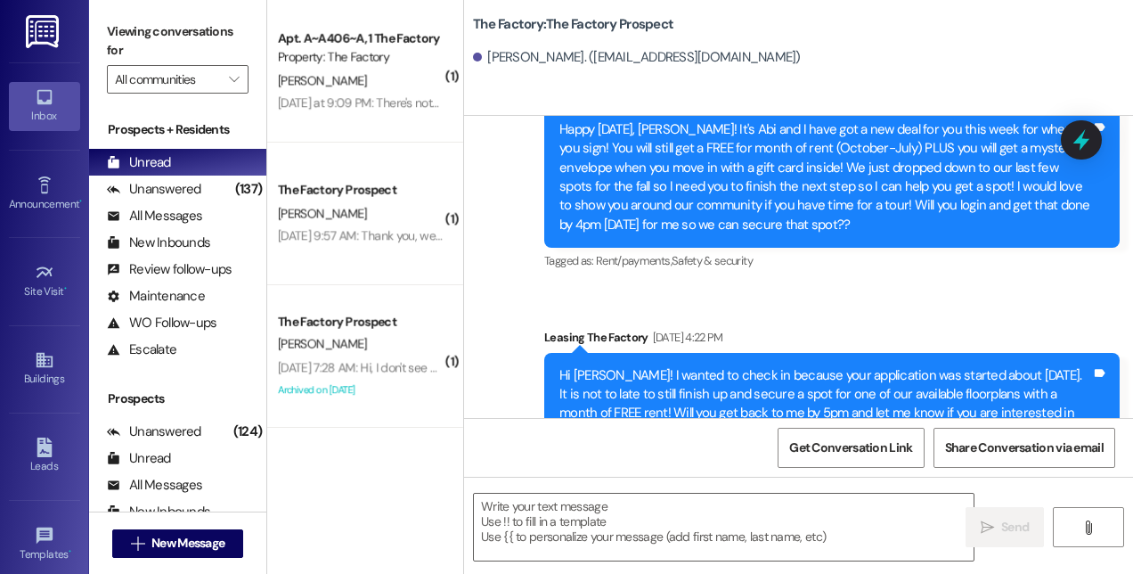
scroll to position [1344, 0]
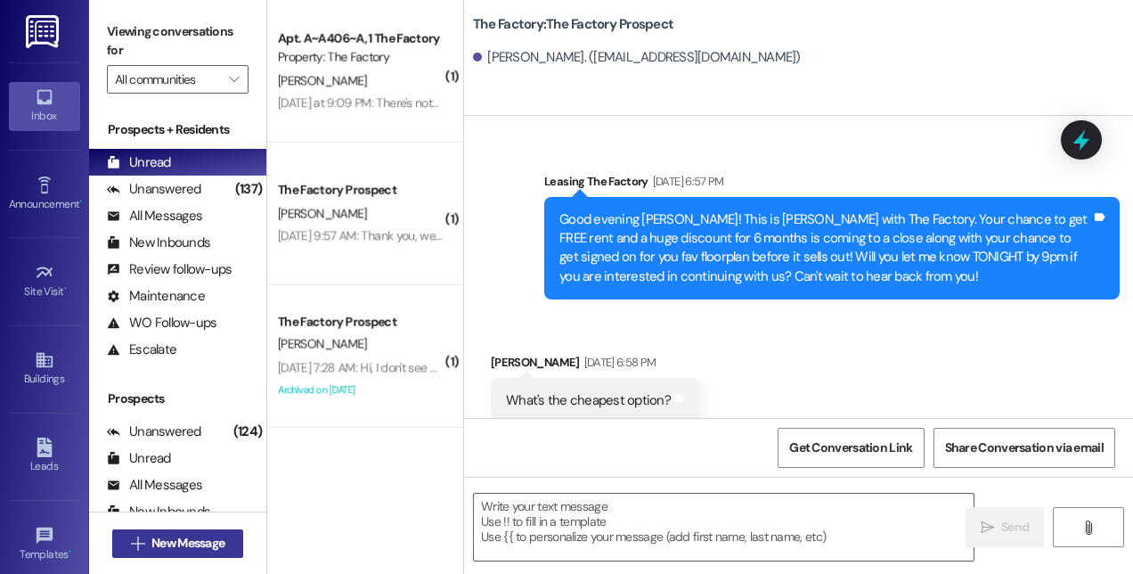
click at [183, 542] on span "New Message" at bounding box center [187, 543] width 73 height 19
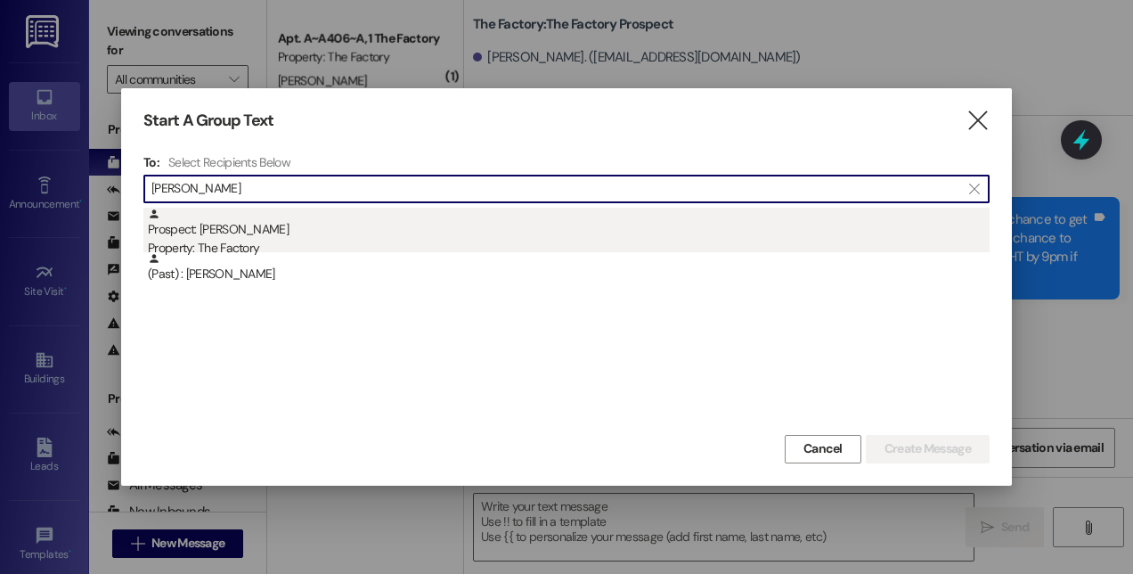
type input "[PERSON_NAME]"
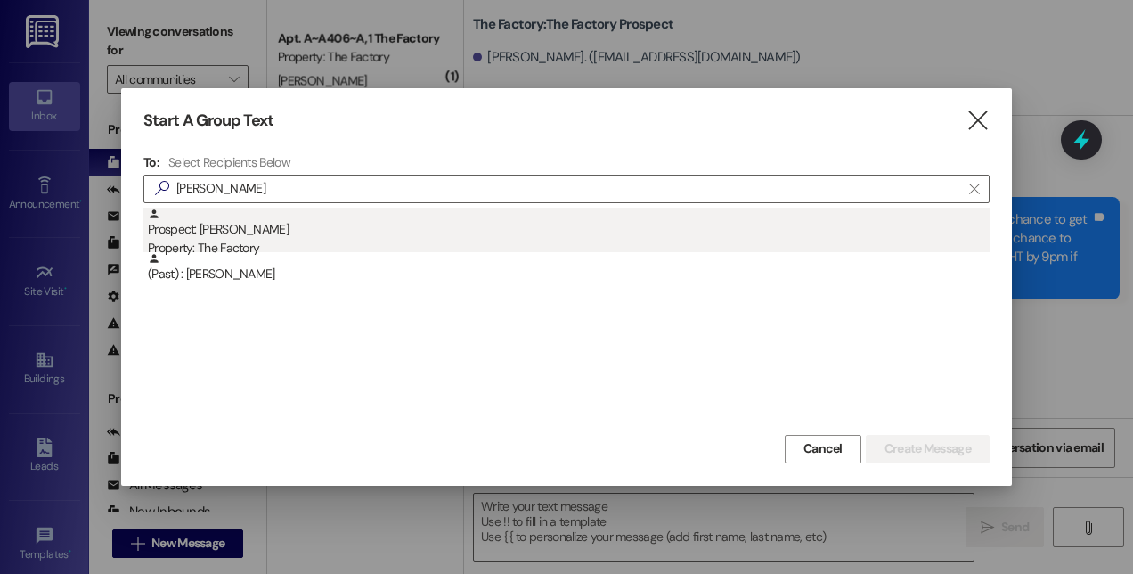
click at [237, 239] on div "Property: The Factory" at bounding box center [569, 248] width 842 height 19
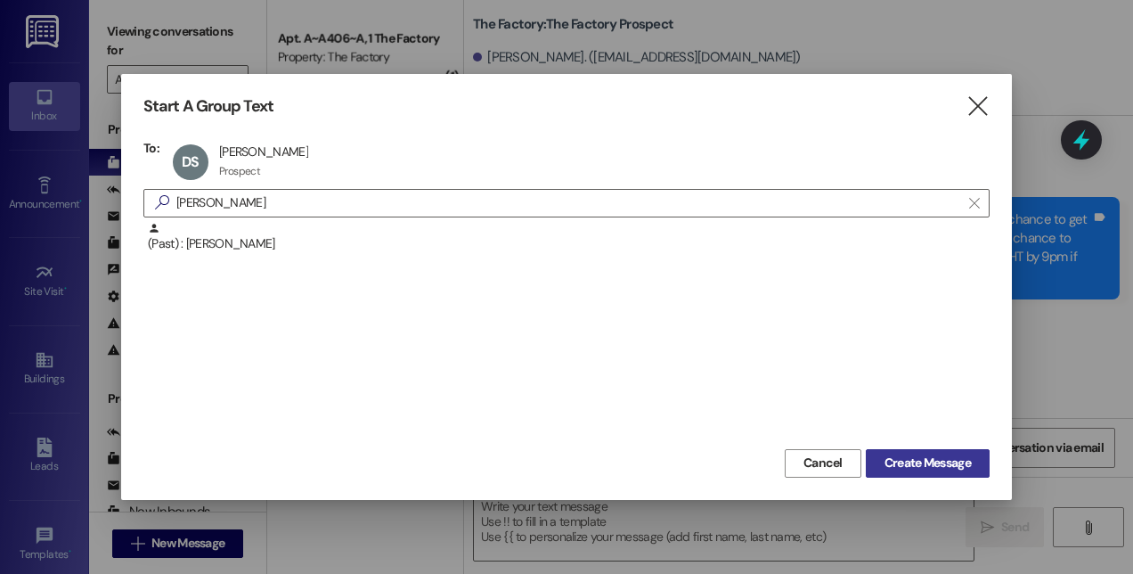
click at [918, 461] on span "Create Message" at bounding box center [927, 462] width 86 height 19
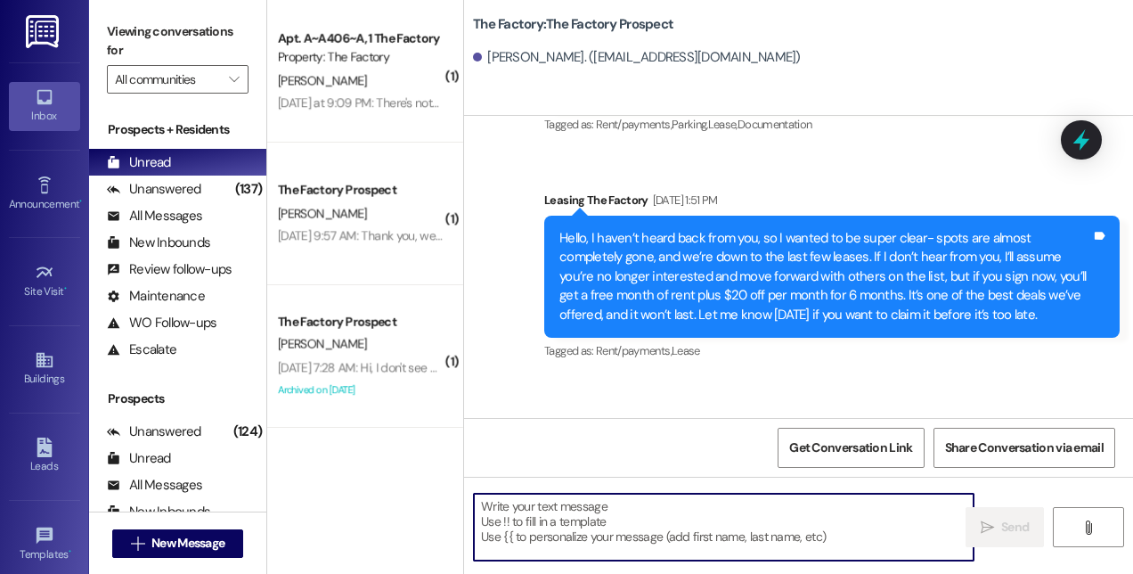
click at [739, 494] on textarea at bounding box center [724, 526] width 500 height 67
paste textarea "Hi! This is [PERSON_NAME] from The Factory! 🚨 Update: Our special is almost GON…"
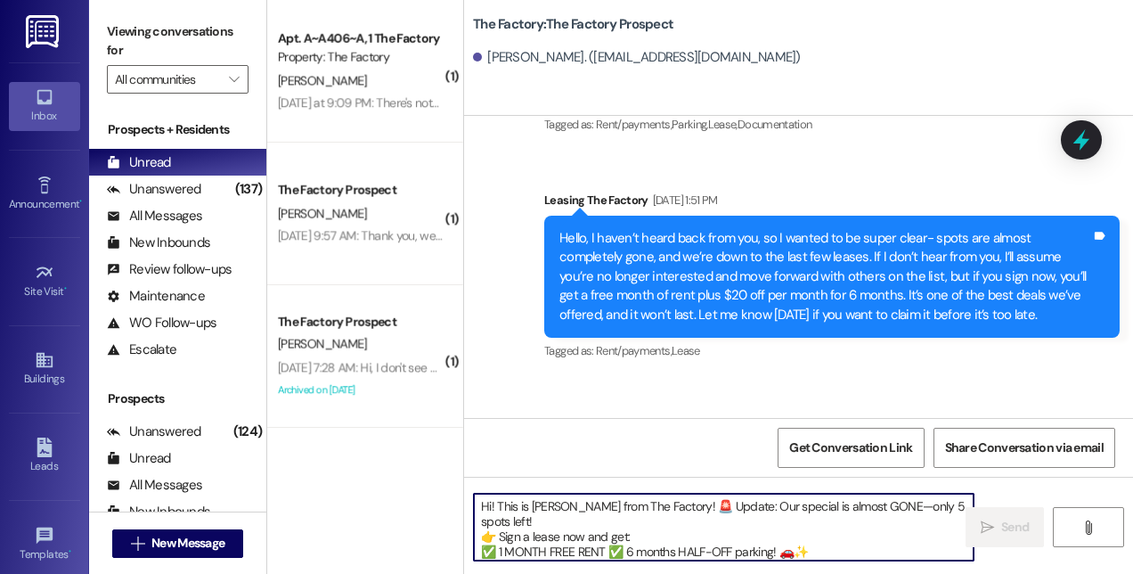
scroll to position [45, 0]
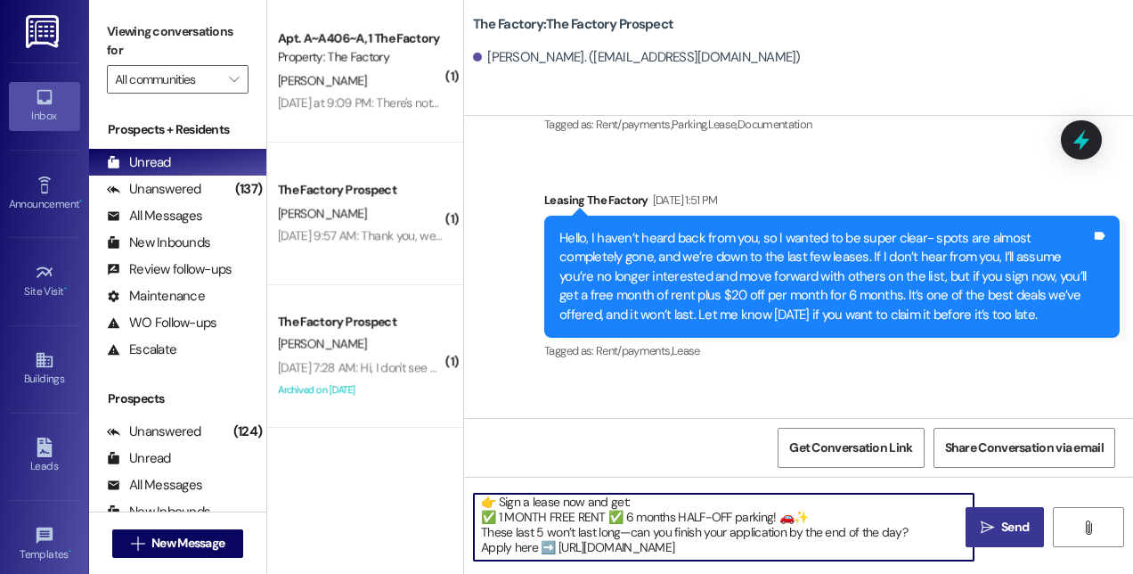
type textarea "Hi! This is [PERSON_NAME] from The Factory! 🚨 Update: Our special is almost GON…"
click at [986, 524] on icon "" at bounding box center [987, 527] width 13 height 14
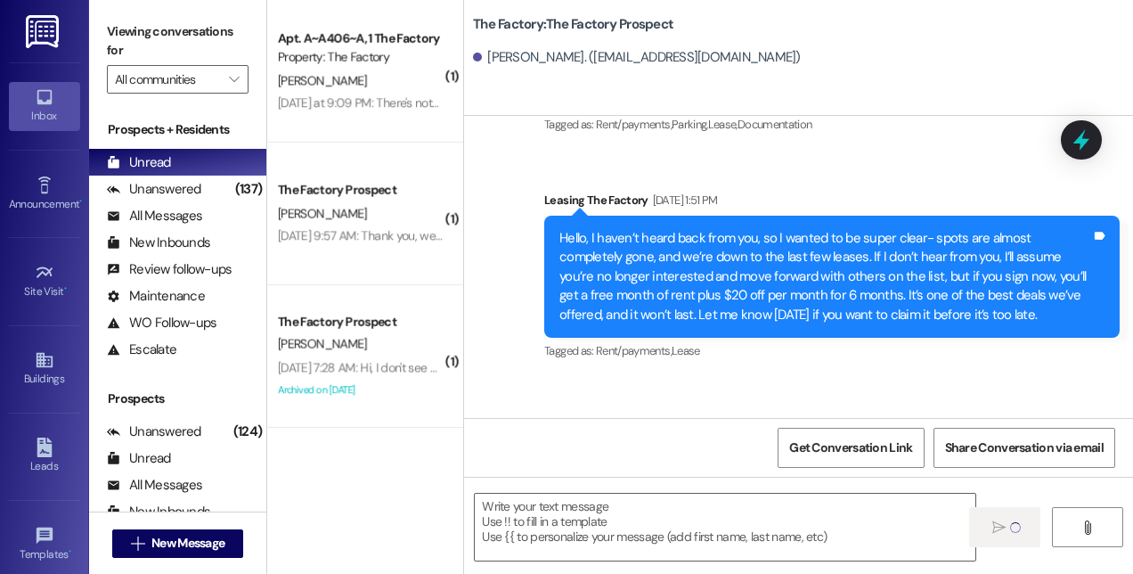
scroll to position [0, 0]
